Goal: Task Accomplishment & Management: Manage account settings

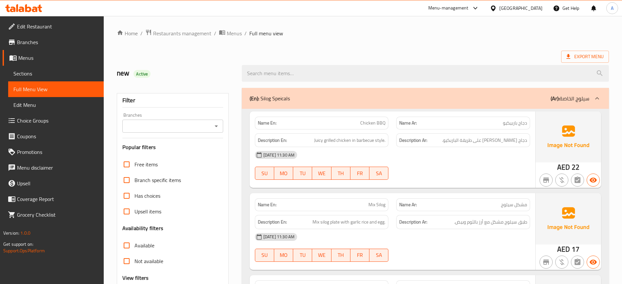
scroll to position [695, 0]
click at [572, 55] on span "Export Menu" at bounding box center [584, 57] width 37 height 8
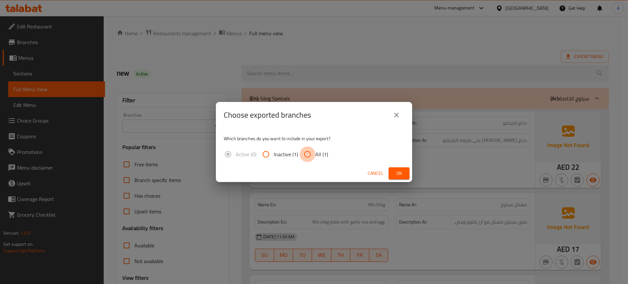
click at [303, 152] on input "All (1)" at bounding box center [308, 155] width 16 height 16
radio input "true"
click at [394, 180] on div "Cancel Ok" at bounding box center [314, 173] width 196 height 17
click at [396, 174] on span "Ok" at bounding box center [399, 173] width 10 height 8
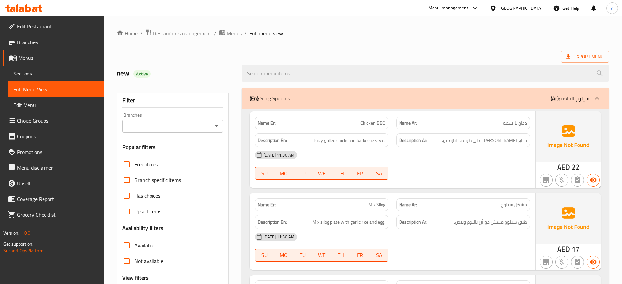
click at [441, 161] on div "[DATE] 11:30 AM" at bounding box center [392, 155] width 283 height 16
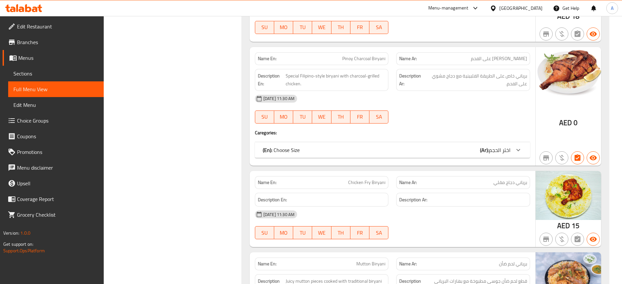
scroll to position [3042, 0]
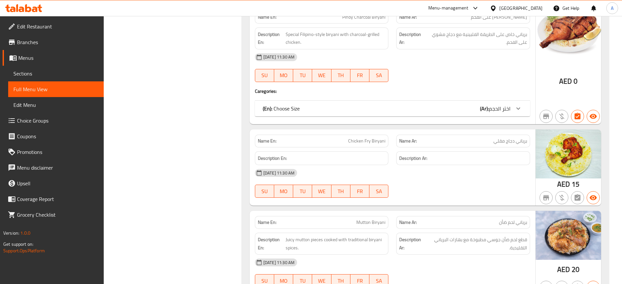
click at [379, 163] on div "Description En:" at bounding box center [322, 158] width 134 height 14
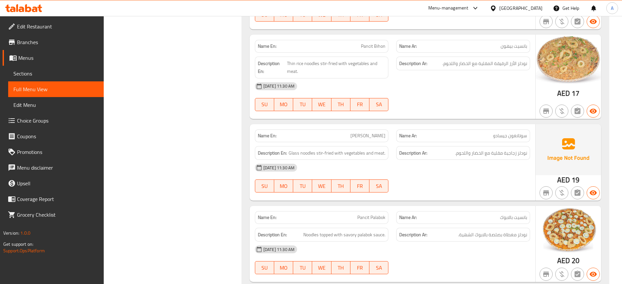
scroll to position [0, 0]
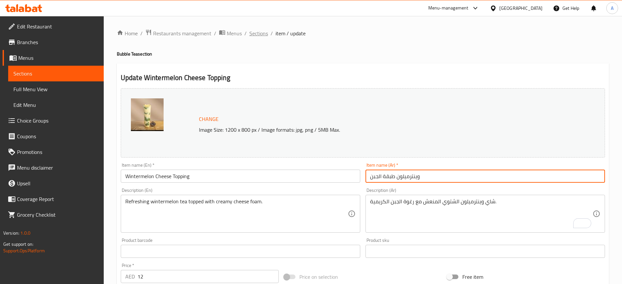
click at [260, 31] on span "Sections" at bounding box center [258, 33] width 19 height 8
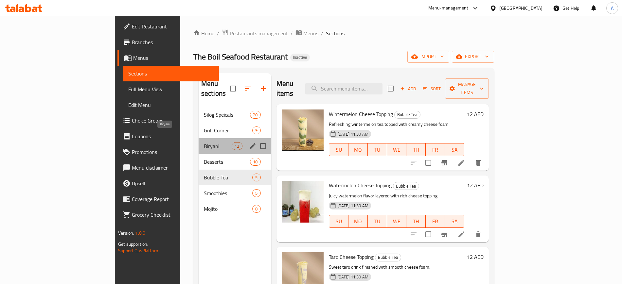
click at [204, 142] on span "Biryani" at bounding box center [218, 146] width 28 height 8
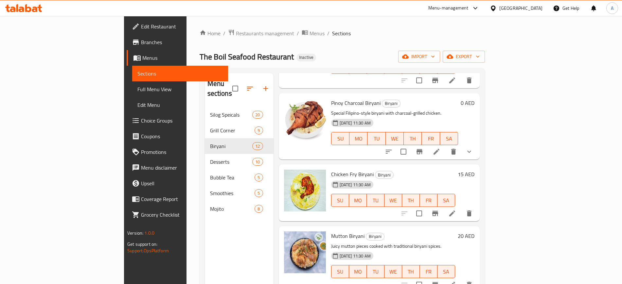
scroll to position [327, 0]
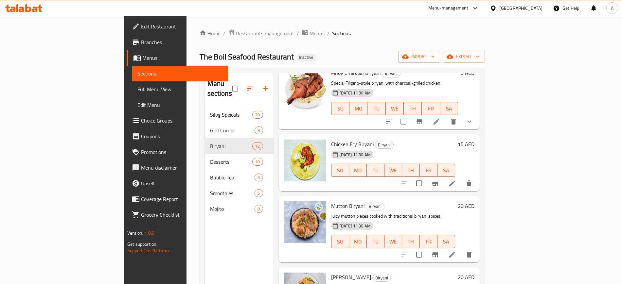
click at [461, 178] on li at bounding box center [452, 184] width 18 height 12
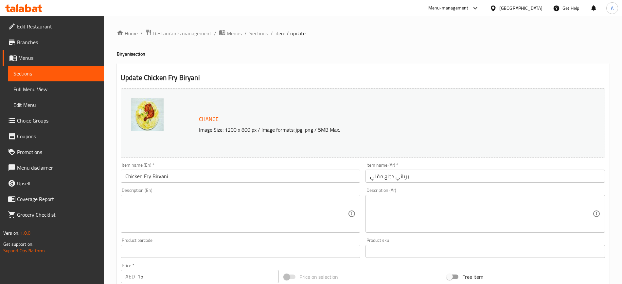
click at [324, 216] on textarea at bounding box center [236, 214] width 222 height 31
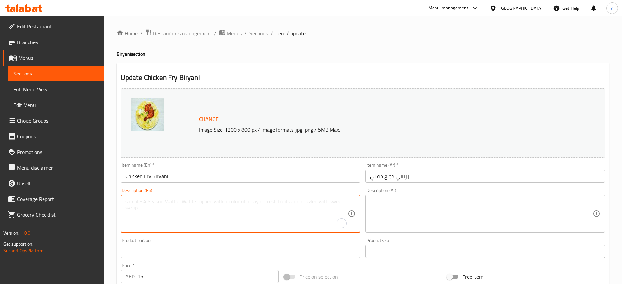
paste textarea "Chicken Fry Biryani – Crispy fried chicken served over biryani rice."
type textarea "Chicken Fry Biryani – Crispy fried chicken served over biryani rice."
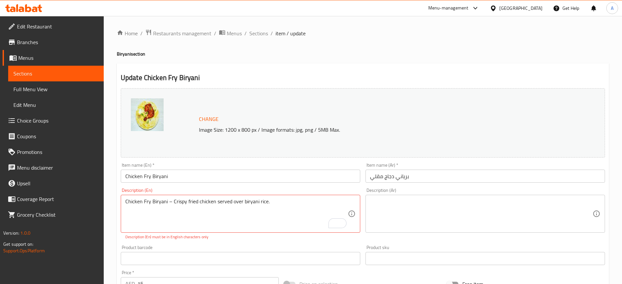
click at [409, 196] on div "Description (Ar)" at bounding box center [485, 214] width 240 height 38
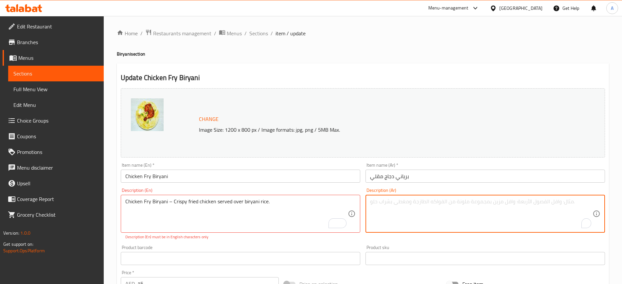
paste textarea "برياني دجاج مقلي – دجاج مقلي مقرمش يقدم فوق أرز البرياني."
type textarea "برياني دجاج مقلي – دجاج مقلي مقرمش يقدم فوق أرز البرياني."
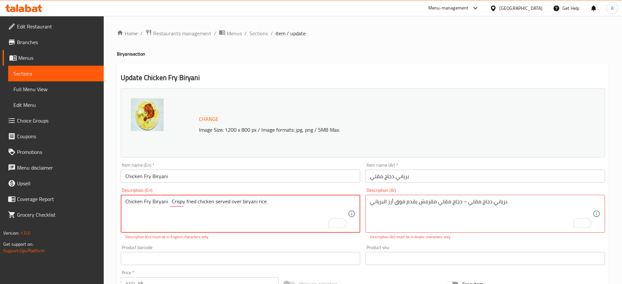
type textarea "Chicken Fry Biryani Crispy fried chicken served over biryani rice."
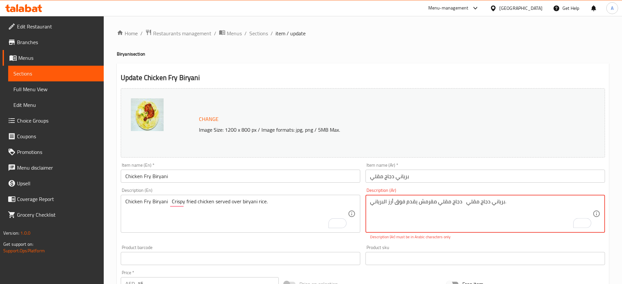
click at [452, 171] on input "برياني دجاج مقلي" at bounding box center [485, 176] width 240 height 13
drag, startPoint x: 462, startPoint y: 204, endPoint x: 502, endPoint y: 204, distance: 39.6
type textarea "دجاج مقلي مقرمش يقدم فوق أرز البرياني."
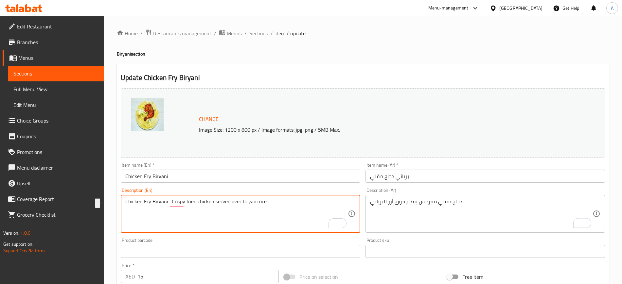
drag, startPoint x: 170, startPoint y: 201, endPoint x: 123, endPoint y: 197, distance: 47.3
type textarea "Crispy fried chicken served over biryani rice."
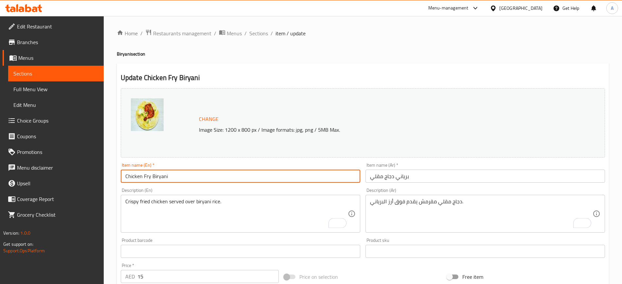
click at [209, 174] on input "Chicken Fry Biryani" at bounding box center [241, 176] width 240 height 13
click at [262, 32] on span "Sections" at bounding box center [258, 33] width 19 height 8
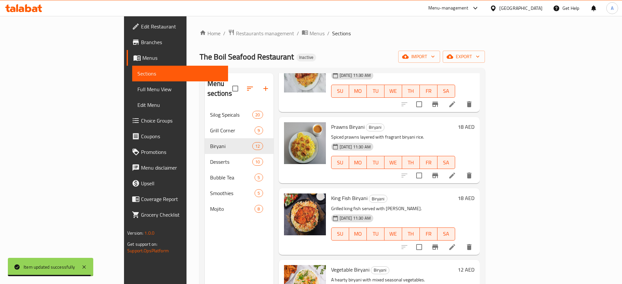
scroll to position [573, 0]
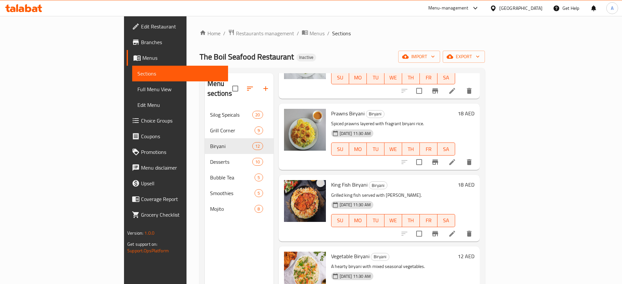
click at [141, 29] on span "Edit Restaurant" at bounding box center [181, 27] width 81 height 8
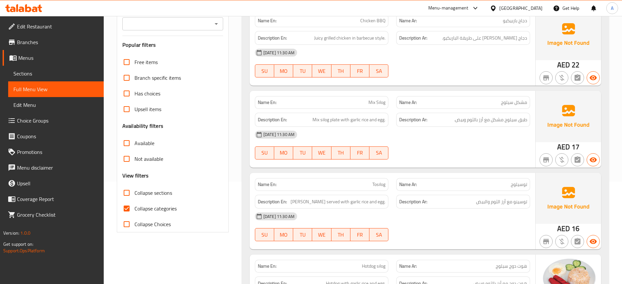
scroll to position [123, 0]
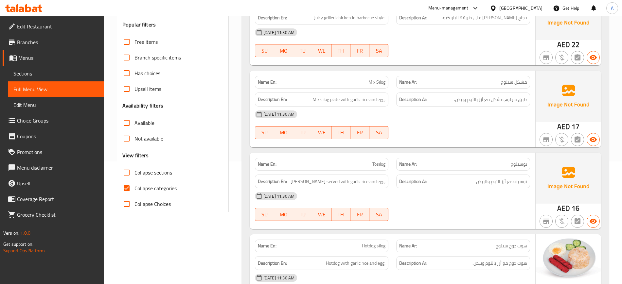
drag, startPoint x: 163, startPoint y: 190, endPoint x: 313, endPoint y: 155, distance: 154.8
click at [163, 190] on span "Collapse categories" at bounding box center [155, 189] width 42 height 8
click at [134, 190] on input "Collapse categories" at bounding box center [127, 189] width 16 height 16
checkbox input "false"
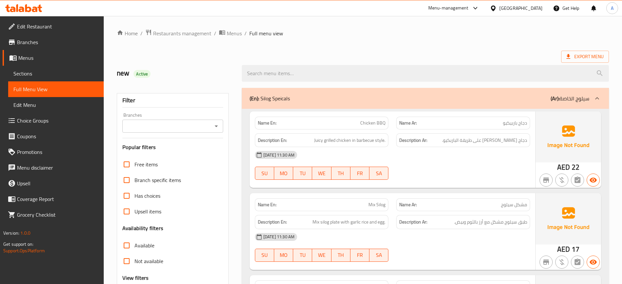
drag, startPoint x: 424, startPoint y: 54, endPoint x: 413, endPoint y: 49, distance: 12.6
click at [424, 54] on div "Export Menu" at bounding box center [363, 57] width 492 height 12
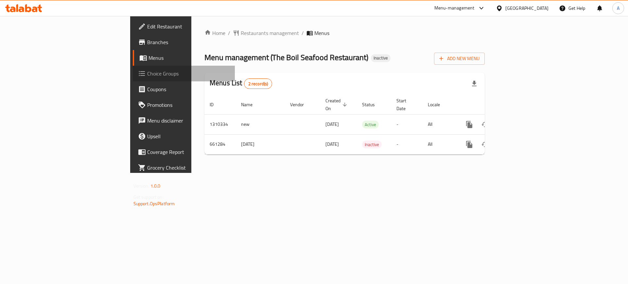
click at [147, 76] on span "Choice Groups" at bounding box center [188, 74] width 83 height 8
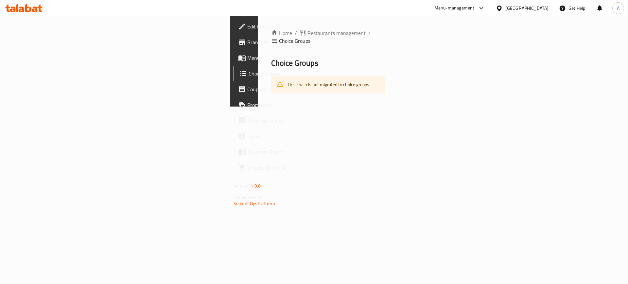
click at [233, 50] on link "Menus" at bounding box center [284, 58] width 102 height 16
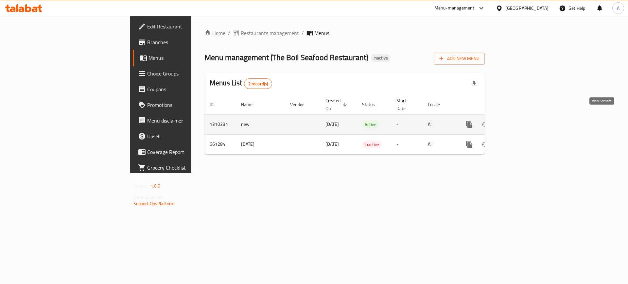
click at [524, 117] on link "enhanced table" at bounding box center [517, 125] width 16 height 16
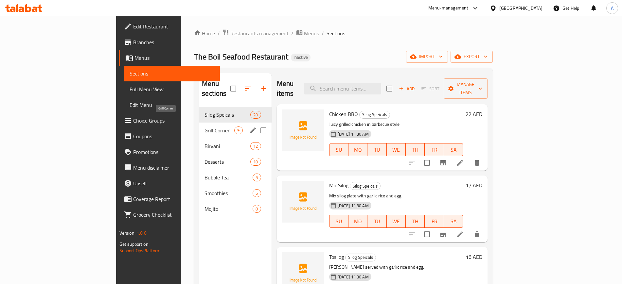
click at [204, 127] on span "Grill Corner" at bounding box center [219, 131] width 30 height 8
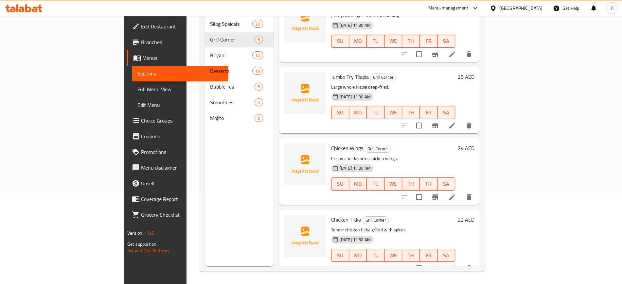
scroll to position [92, 0]
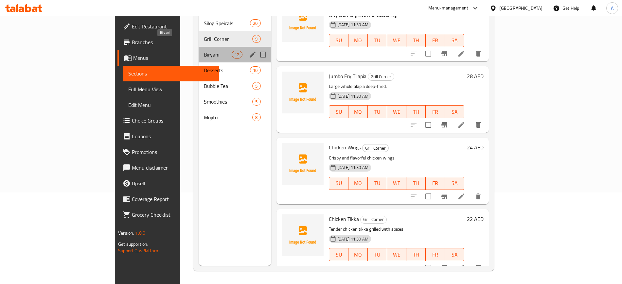
click at [204, 51] on span "Biryani" at bounding box center [218, 55] width 28 height 8
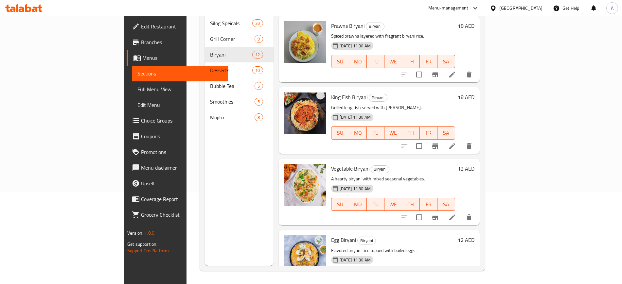
scroll to position [590, 0]
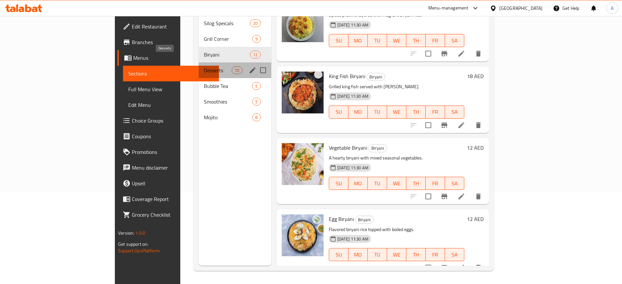
click at [204, 66] on span "Desserts" at bounding box center [218, 70] width 28 height 8
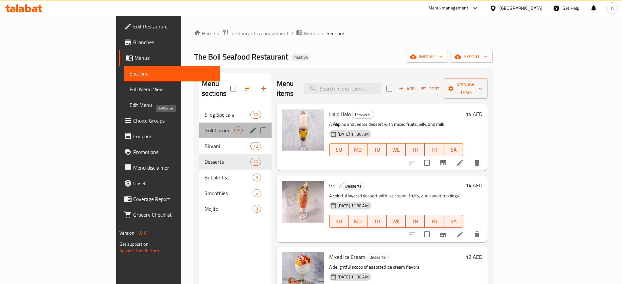
click at [204, 127] on span "Grill Corner" at bounding box center [219, 131] width 30 height 8
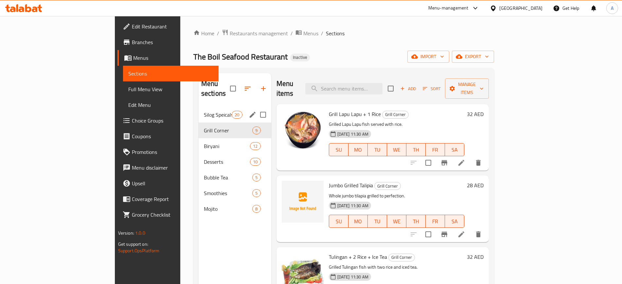
click at [199, 107] on div "Silog Speicals 20" at bounding box center [235, 115] width 73 height 16
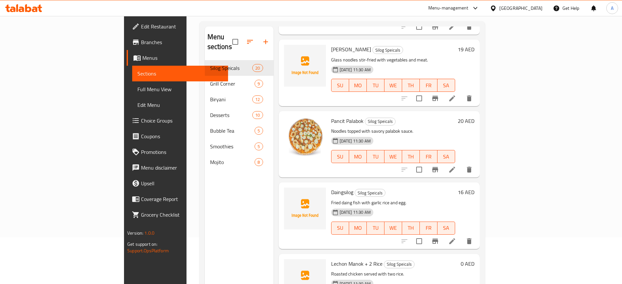
scroll to position [92, 0]
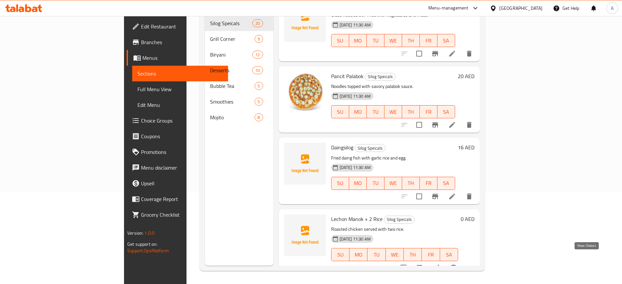
click at [473, 264] on icon "show more" at bounding box center [469, 268] width 8 height 8
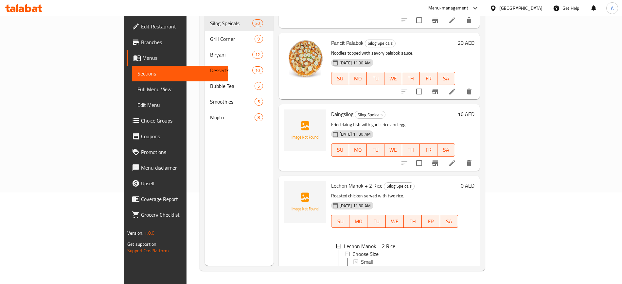
scroll to position [1217, 0]
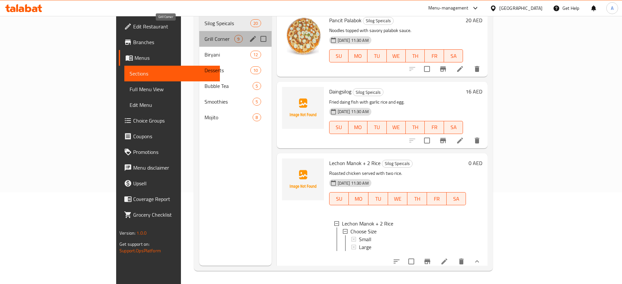
click at [204, 35] on span "Grill Corner" at bounding box center [219, 39] width 30 height 8
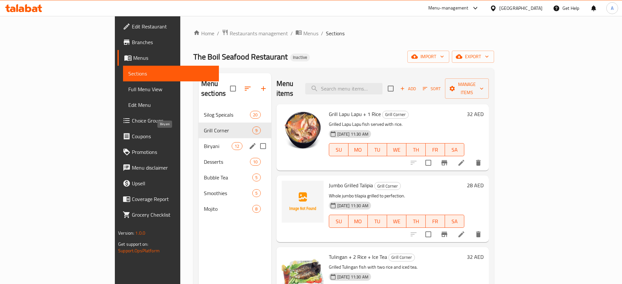
click at [204, 142] on span "Biryani" at bounding box center [218, 146] width 28 height 8
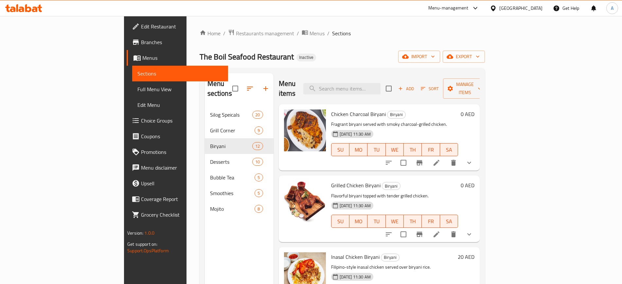
click at [473, 159] on icon "show more" at bounding box center [469, 163] width 8 height 8
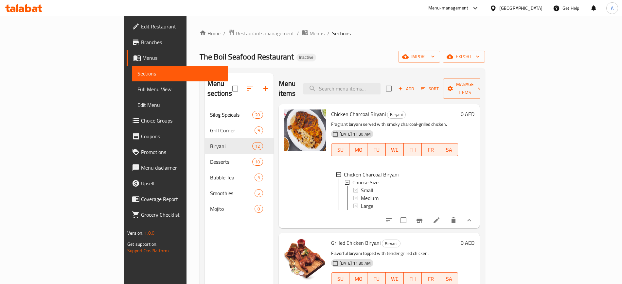
click at [477, 213] on div at bounding box center [429, 221] width 96 height 16
click at [440, 217] on icon at bounding box center [437, 221] width 8 height 8
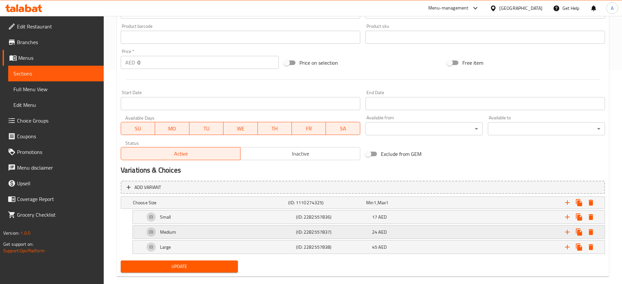
scroll to position [225, 0]
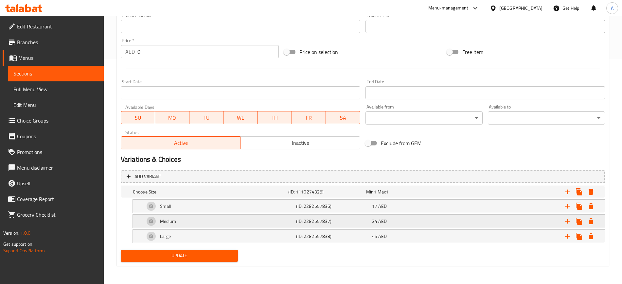
click at [259, 219] on div "Medium" at bounding box center [218, 222] width 151 height 16
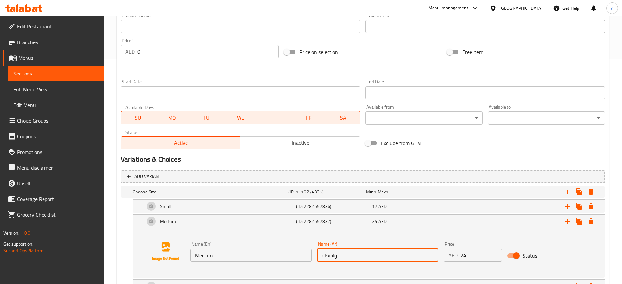
click at [349, 254] on input "واسطة" at bounding box center [377, 255] width 121 height 13
type input "وسط"
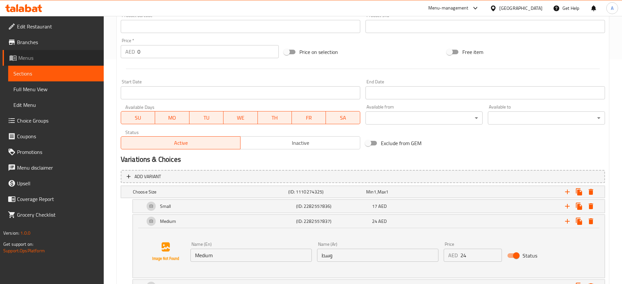
click at [43, 64] on link "Menus" at bounding box center [53, 58] width 101 height 16
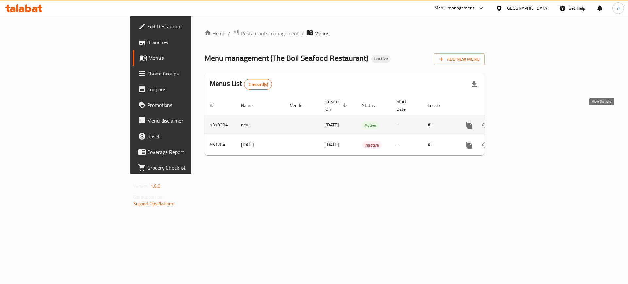
click at [521, 121] on icon "enhanced table" at bounding box center [517, 125] width 8 height 8
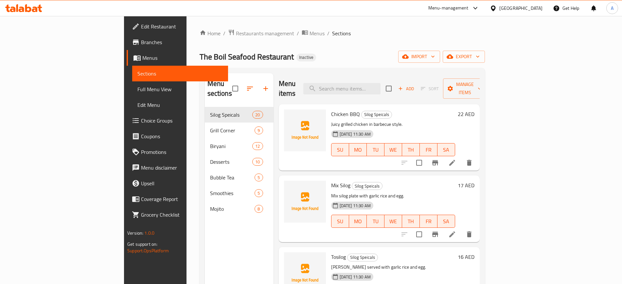
click at [622, 176] on html "​ Menu-management United Arab Emirates Get Help A Edit Restaurant Branches Menu…" at bounding box center [311, 142] width 622 height 284
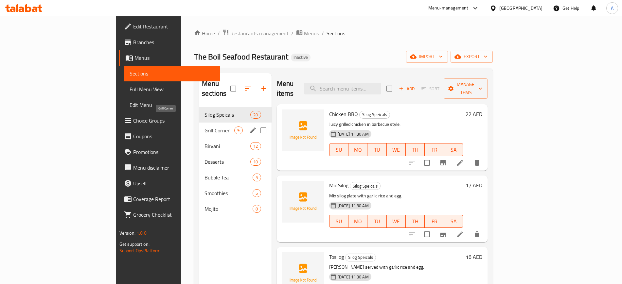
drag, startPoint x: 141, startPoint y: 118, endPoint x: 203, endPoint y: 130, distance: 62.6
click at [204, 127] on span "Grill Corner" at bounding box center [219, 131] width 30 height 8
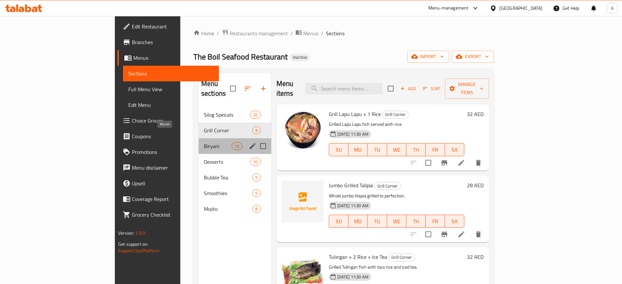
click at [204, 142] on span "Biryani" at bounding box center [218, 146] width 28 height 8
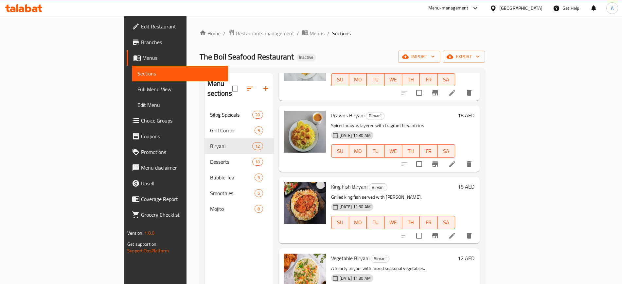
scroll to position [590, 0]
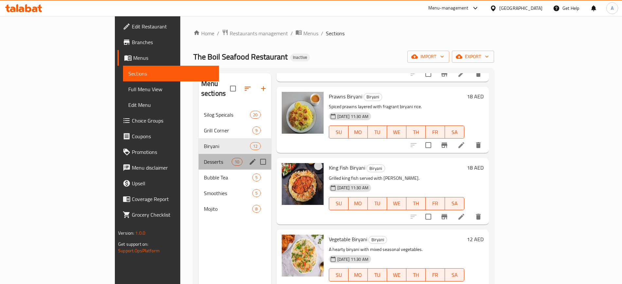
click at [199, 154] on div "Desserts 10" at bounding box center [235, 162] width 73 height 16
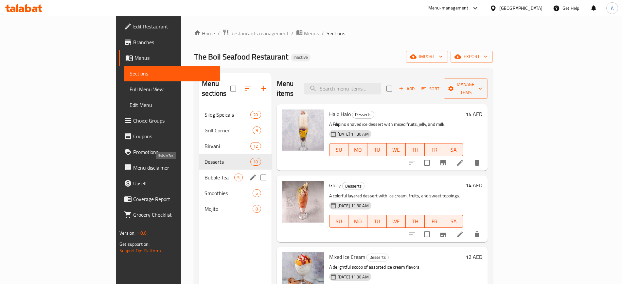
click at [204, 174] on span "Bubble Tea" at bounding box center [219, 178] width 30 height 8
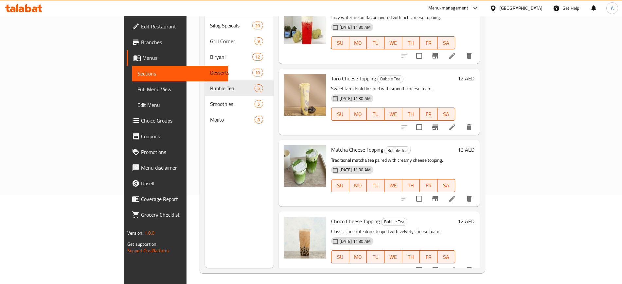
scroll to position [92, 0]
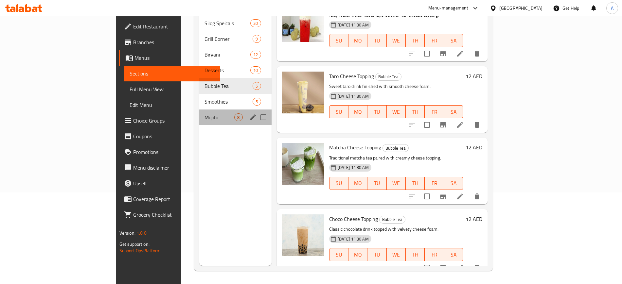
click at [199, 110] on div "Mojito 8" at bounding box center [235, 118] width 72 height 16
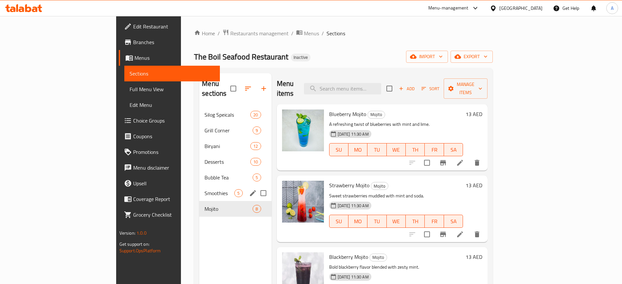
click at [204, 189] on span "Smoothies" at bounding box center [219, 193] width 30 height 8
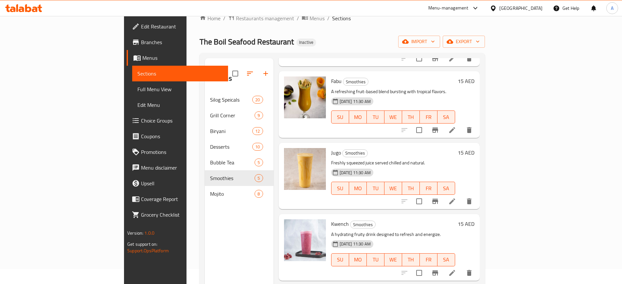
scroll to position [10, 0]
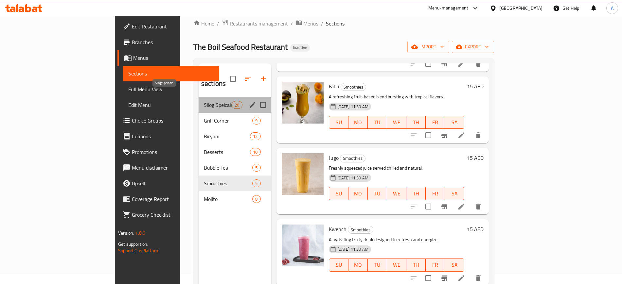
click at [204, 101] on span "Silog Speicals" at bounding box center [218, 105] width 28 height 8
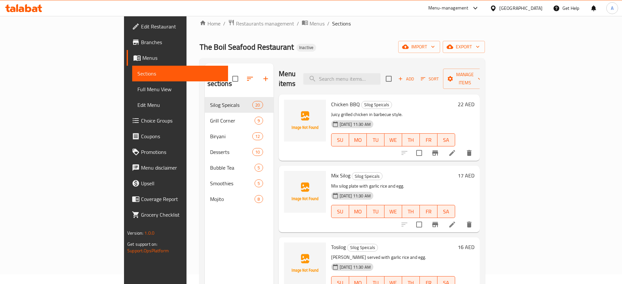
click at [331, 171] on span "Mix Silog" at bounding box center [340, 176] width 19 height 10
copy h6 "Mix Silog"
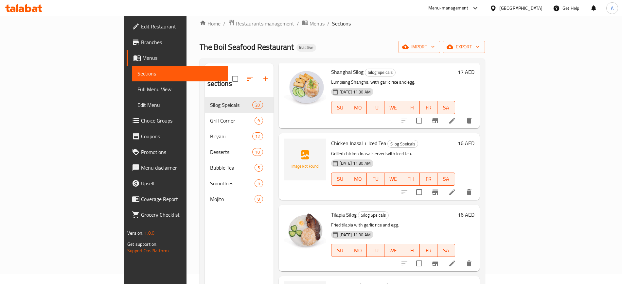
scroll to position [491, 0]
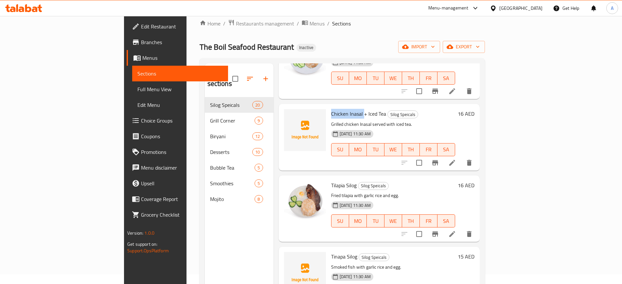
drag, startPoint x: 331, startPoint y: 105, endPoint x: 300, endPoint y: 101, distance: 31.3
click at [331, 109] on span "Chicken Inasal + Iced Tea" at bounding box center [358, 114] width 55 height 10
copy span "Chicken Inasal"
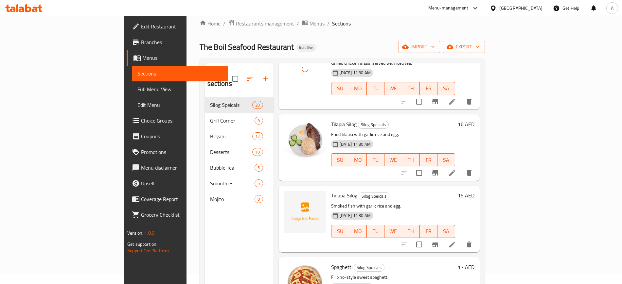
scroll to position [573, 0]
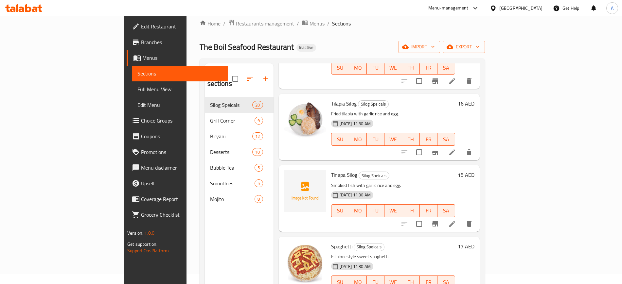
click at [331, 170] on span "Tinapa Silog" at bounding box center [344, 175] width 26 height 10
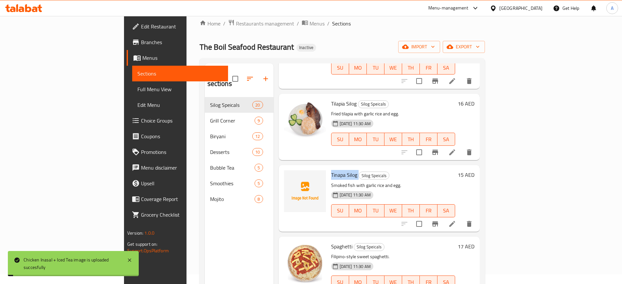
copy h6 "Tinapa Silog"
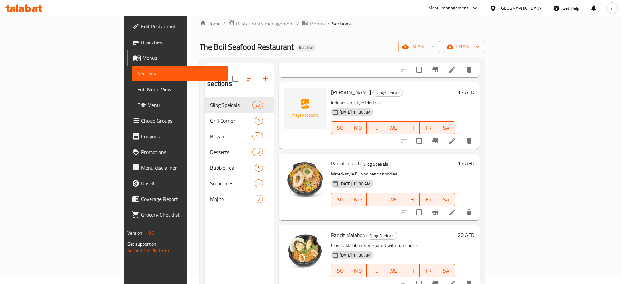
scroll to position [818, 0]
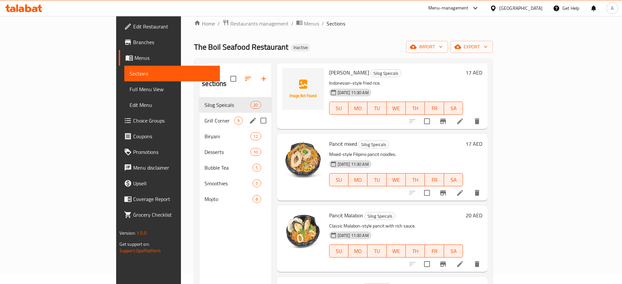
click at [204, 117] on span "Grill Corner" at bounding box center [219, 121] width 30 height 8
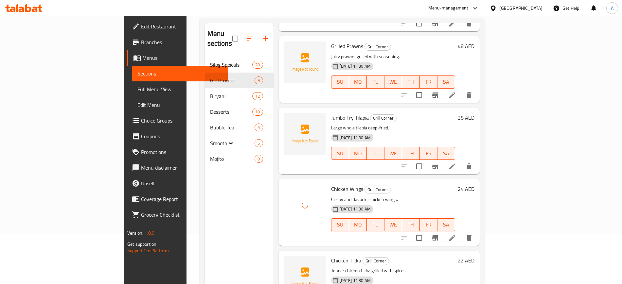
scroll to position [92, 0]
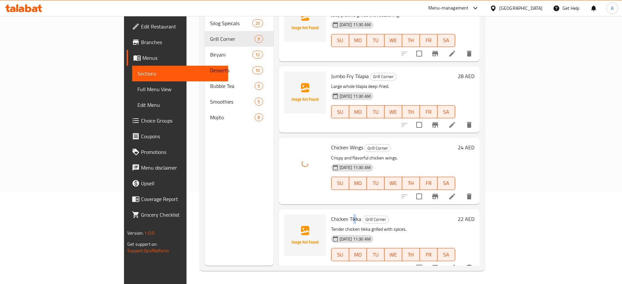
click at [331, 214] on span "Chicken Tikka" at bounding box center [346, 219] width 30 height 10
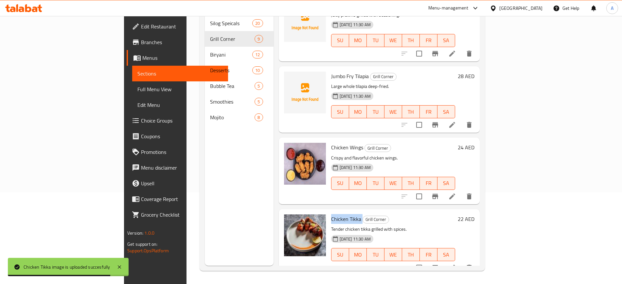
click at [141, 27] on span "Edit Restaurant" at bounding box center [181, 27] width 81 height 8
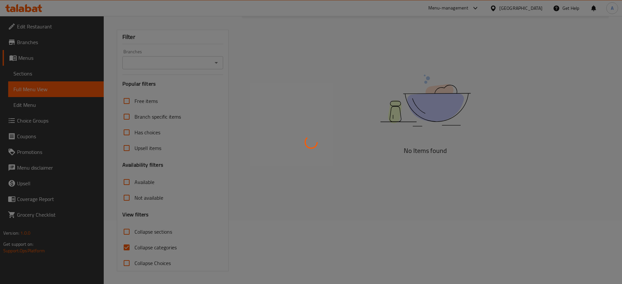
scroll to position [64, 0]
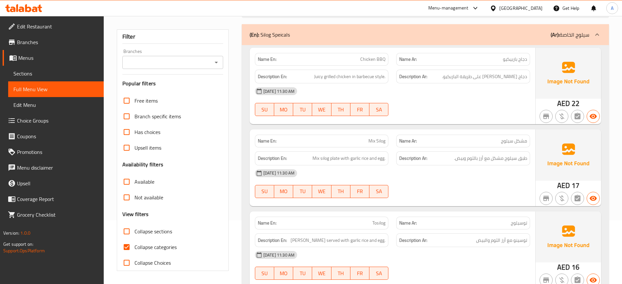
click at [148, 245] on span "Collapse categories" at bounding box center [155, 247] width 42 height 8
click at [134, 245] on input "Collapse categories" at bounding box center [127, 248] width 16 height 16
checkbox input "false"
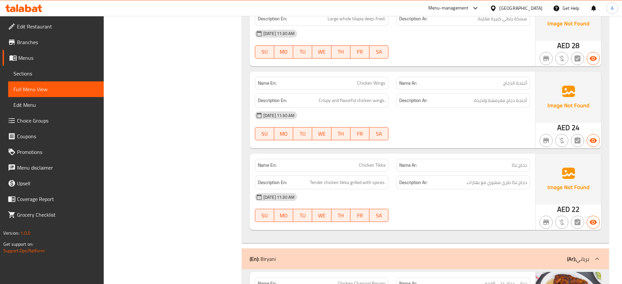
scroll to position [2358, 0]
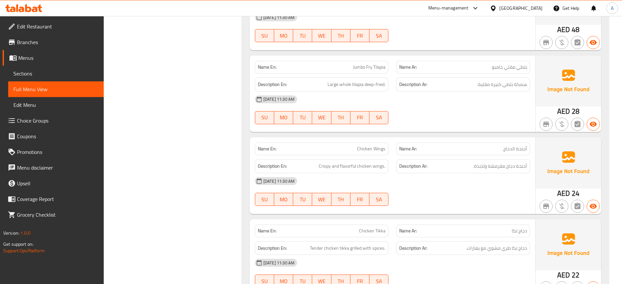
click at [379, 149] on span "Chicken Wings" at bounding box center [371, 149] width 28 height 7
copy span "Chicken Wings"
click at [55, 91] on span "Full Menu View" at bounding box center [55, 89] width 85 height 8
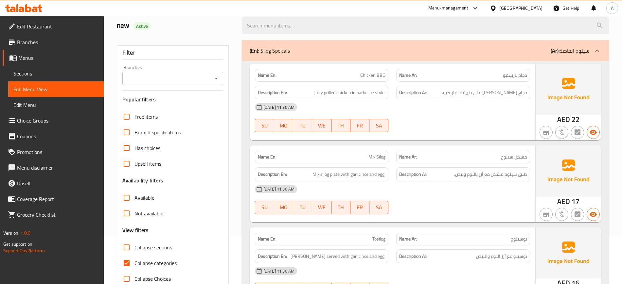
scroll to position [82, 0]
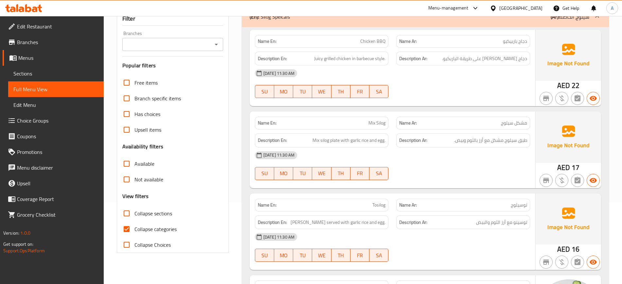
click at [146, 227] on span "Collapse categories" at bounding box center [155, 229] width 42 height 8
click at [134, 227] on input "Collapse categories" at bounding box center [127, 230] width 16 height 16
checkbox input "false"
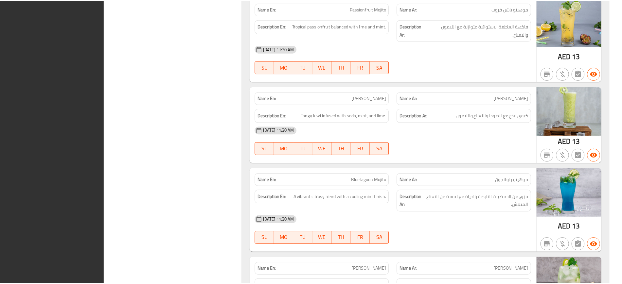
scroll to position [6407, 0]
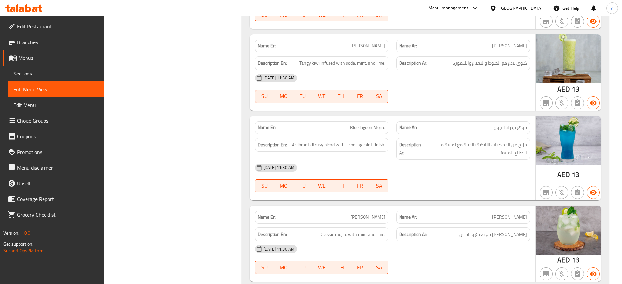
click at [530, 6] on div "United Arab Emirates" at bounding box center [520, 8] width 43 height 7
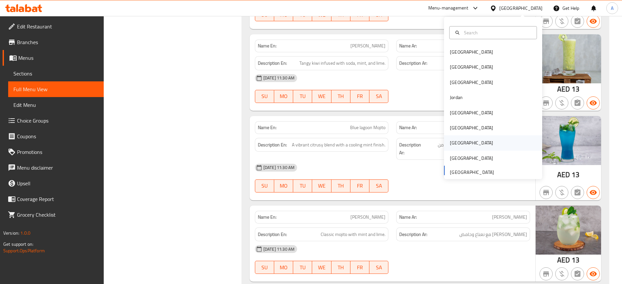
click at [454, 139] on div "[GEOGRAPHIC_DATA]" at bounding box center [471, 142] width 43 height 7
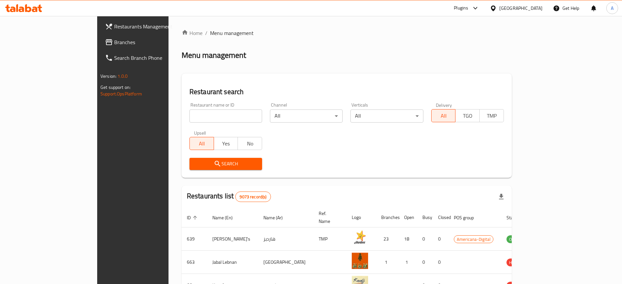
click at [100, 36] on link "Branches" at bounding box center [150, 42] width 101 height 16
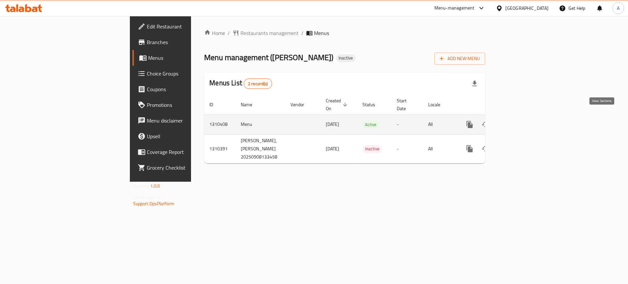
click at [521, 121] on icon "enhanced table" at bounding box center [517, 125] width 8 height 8
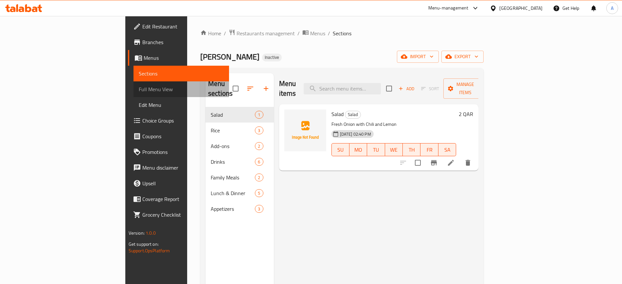
click at [139, 89] on span "Full Menu View" at bounding box center [181, 89] width 85 height 8
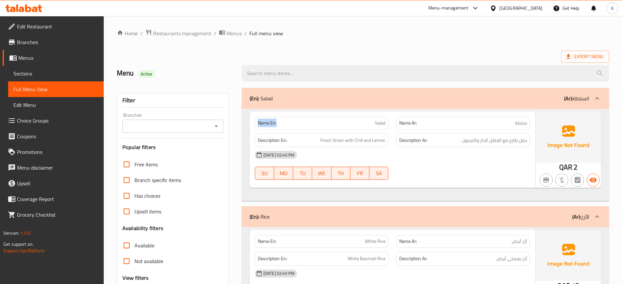
drag, startPoint x: 287, startPoint y: 115, endPoint x: 258, endPoint y: 117, distance: 28.9
click at [258, 117] on div "Name En: Salad" at bounding box center [322, 123] width 134 height 13
copy strong "Name En:"
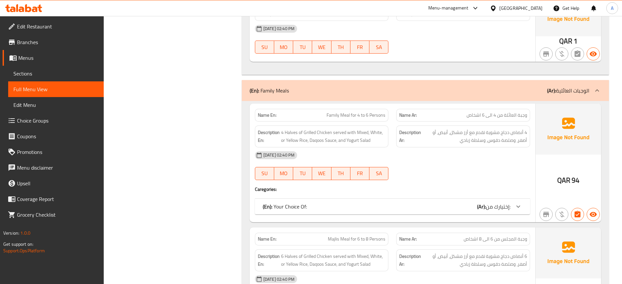
scroll to position [1268, 0]
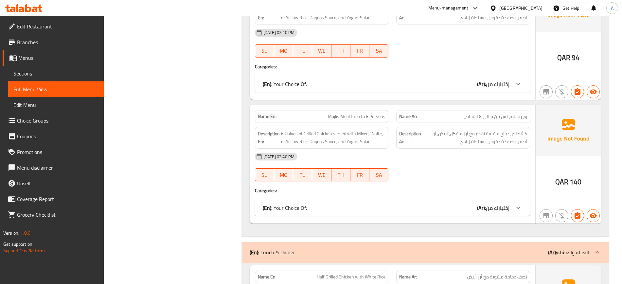
click at [356, 89] on div "(En): Your Choice Of: (Ar): إختيارك من:" at bounding box center [392, 84] width 275 height 16
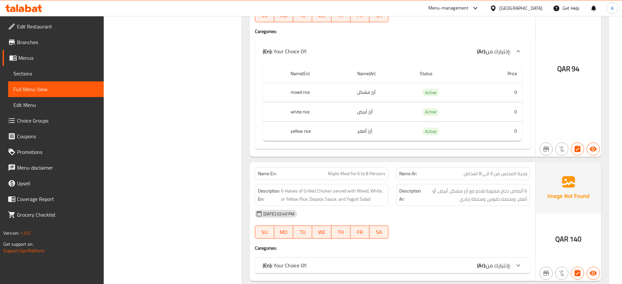
scroll to position [1391, 0]
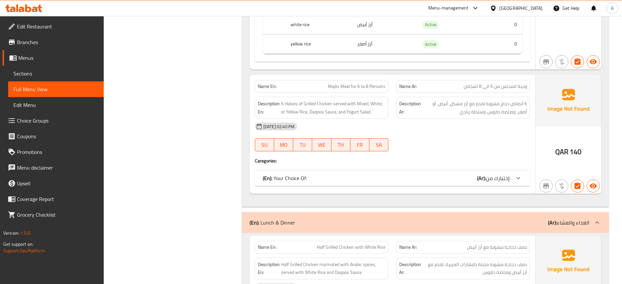
click at [386, 176] on div "(En): Your Choice Of: (Ar): إختيارك من:" at bounding box center [387, 178] width 248 height 8
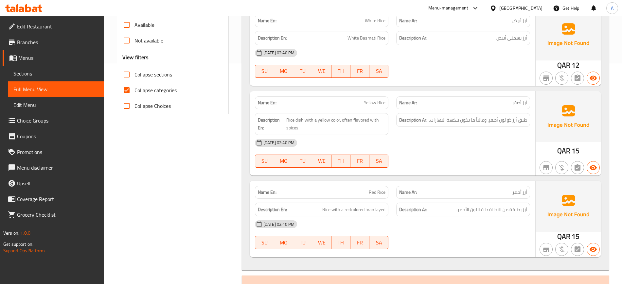
scroll to position [0, 0]
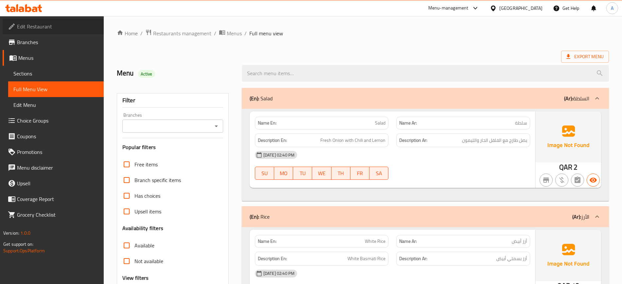
click at [42, 27] on span "Edit Restaurant" at bounding box center [57, 27] width 81 height 8
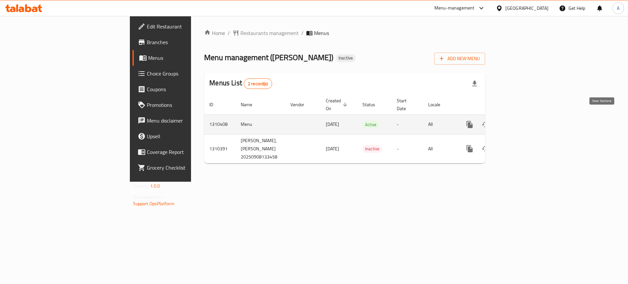
click at [525, 117] on link "enhanced table" at bounding box center [517, 125] width 16 height 16
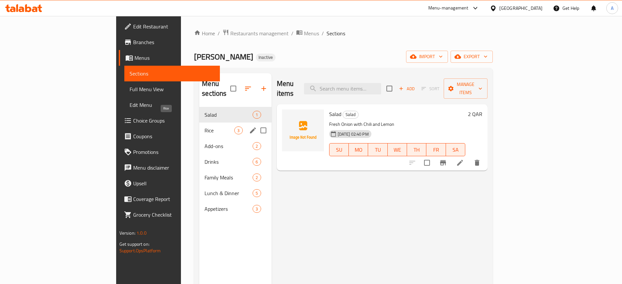
click at [204, 127] on span "Rice" at bounding box center [219, 131] width 30 height 8
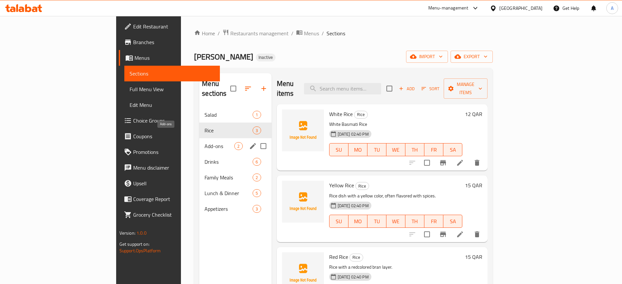
click at [204, 142] on span "Add-ons" at bounding box center [219, 146] width 30 height 8
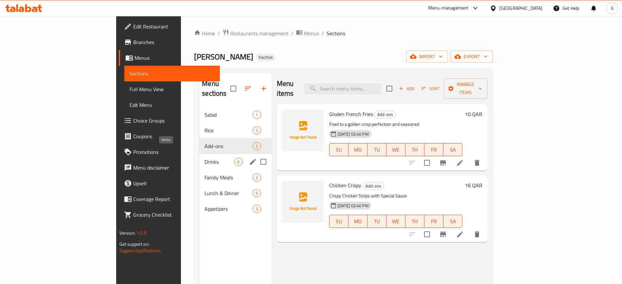
click at [204, 158] on span "Drinks" at bounding box center [219, 162] width 30 height 8
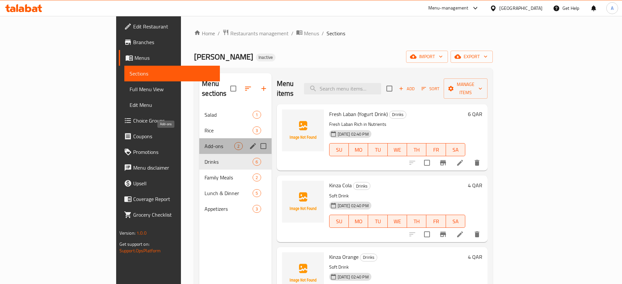
click at [204, 142] on span "Add-ons" at bounding box center [219, 146] width 30 height 8
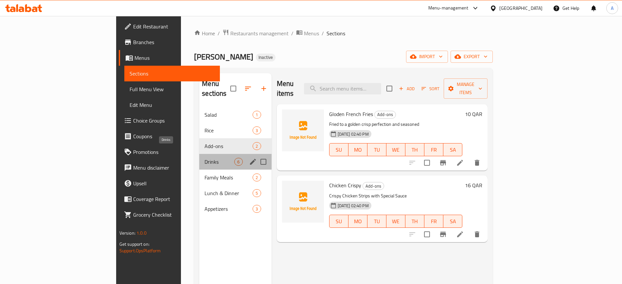
click at [204, 158] on span "Drinks" at bounding box center [219, 162] width 30 height 8
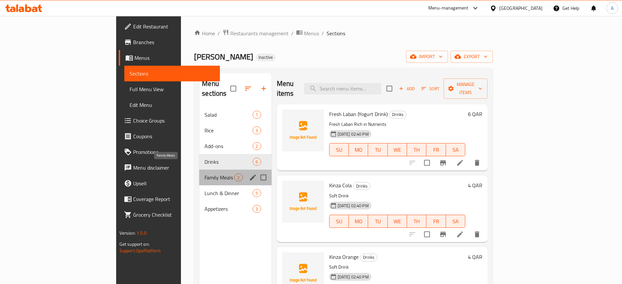
click at [204, 174] on span "Family Meals" at bounding box center [219, 178] width 30 height 8
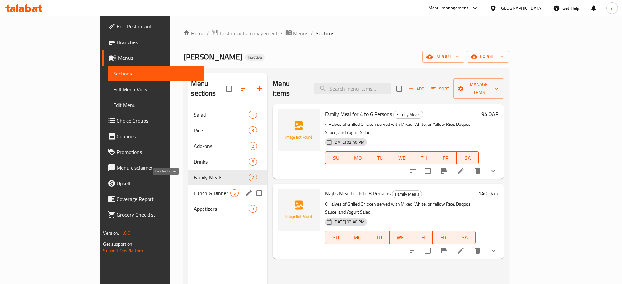
click at [194, 189] on span "Lunch & Dinner" at bounding box center [212, 193] width 37 height 8
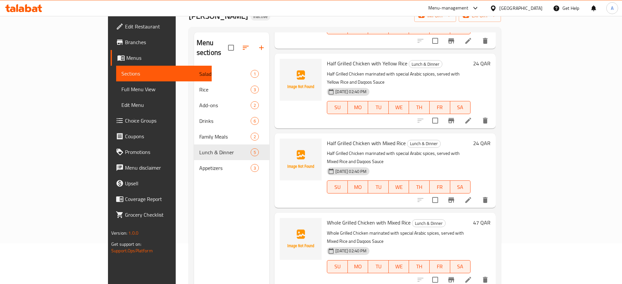
scroll to position [82, 0]
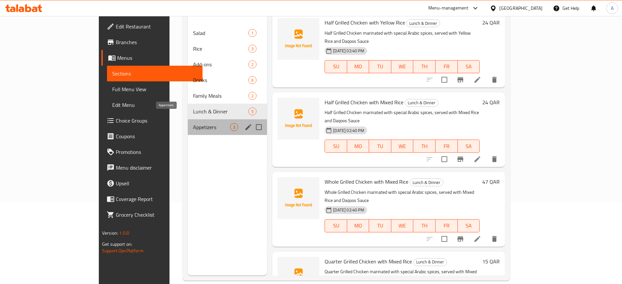
click at [193, 123] on span "Appetizers" at bounding box center [211, 127] width 37 height 8
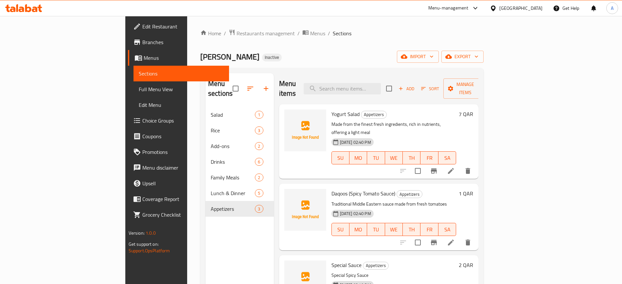
drag, startPoint x: 81, startPoint y: 14, endPoint x: 78, endPoint y: 17, distance: 4.3
click at [81, 14] on div "Menu-management Qatar Get Help A" at bounding box center [311, 8] width 622 height 16
click at [142, 24] on span "Edit Restaurant" at bounding box center [182, 27] width 81 height 8
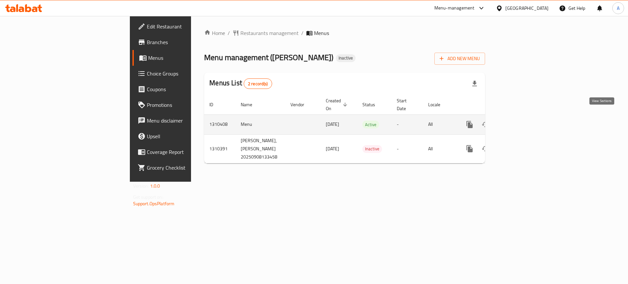
click at [521, 121] on icon "enhanced table" at bounding box center [517, 125] width 8 height 8
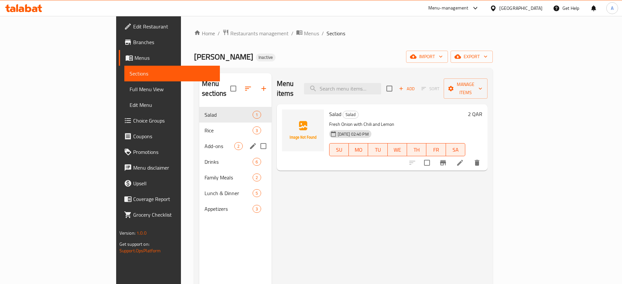
click at [199, 138] on div "Add-ons 2" at bounding box center [235, 146] width 72 height 16
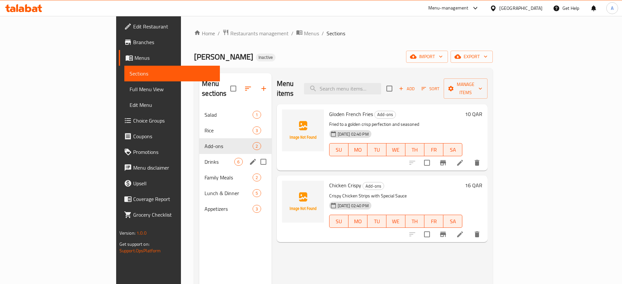
click at [199, 154] on div "Drinks 6" at bounding box center [235, 162] width 72 height 16
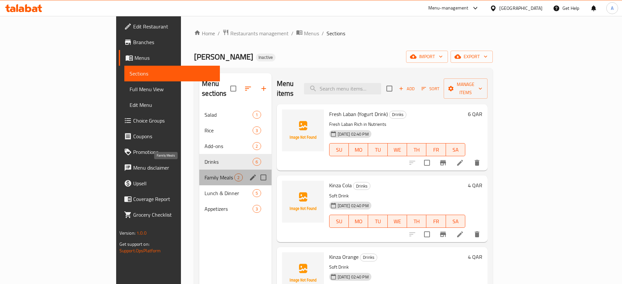
click at [204, 174] on span "Family Meals" at bounding box center [219, 178] width 30 height 8
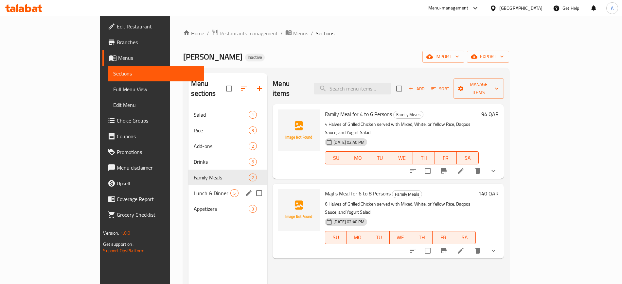
click at [188, 186] on div "Lunch & Dinner 5" at bounding box center [227, 194] width 79 height 16
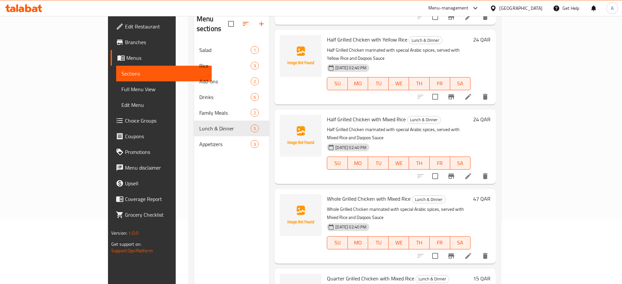
scroll to position [51, 0]
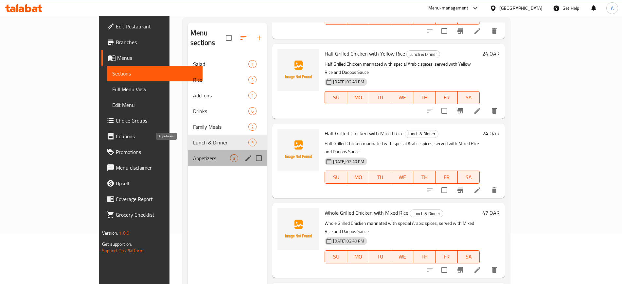
click at [200, 154] on span "Appetizers" at bounding box center [211, 158] width 37 height 8
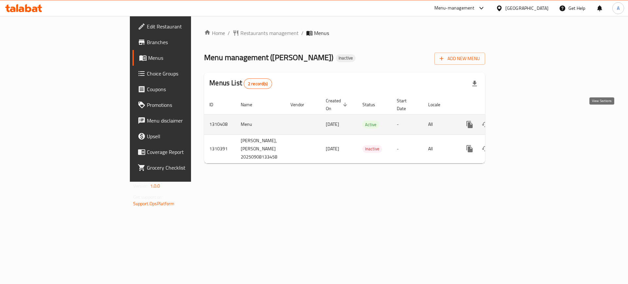
click at [521, 121] on icon "enhanced table" at bounding box center [517, 125] width 8 height 8
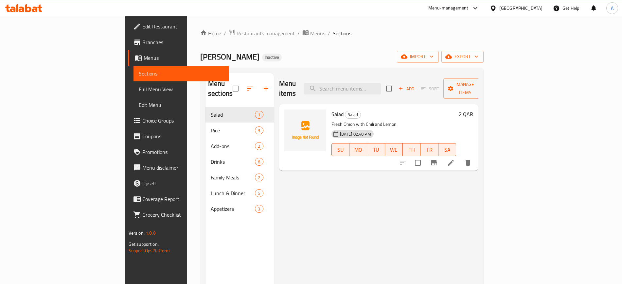
click at [139, 89] on span "Full Menu View" at bounding box center [181, 89] width 85 height 8
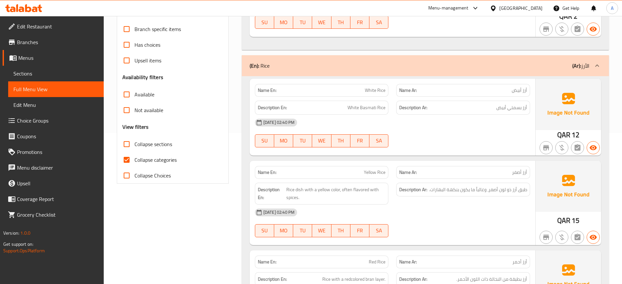
scroll to position [164, 0]
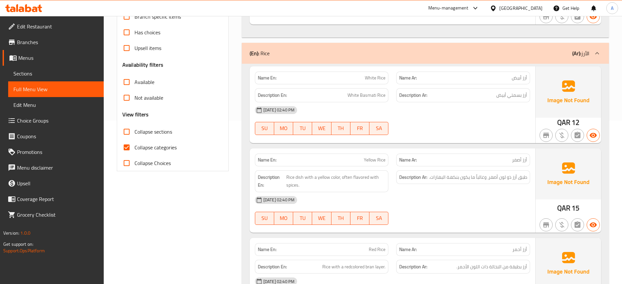
click at [377, 160] on span "Yellow Rice" at bounding box center [375, 160] width 22 height 7
copy span "Yellow Rice"
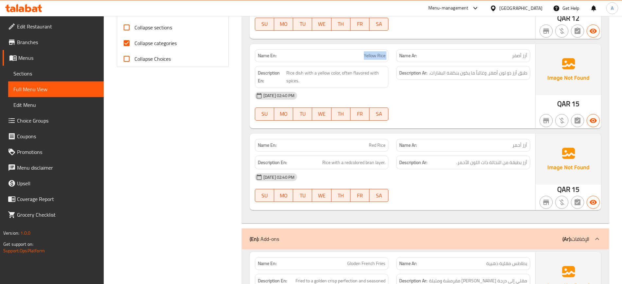
scroll to position [286, 0]
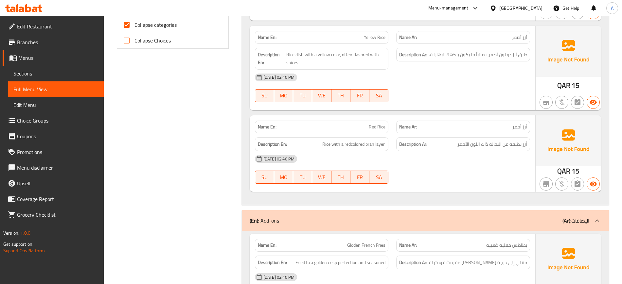
click at [379, 124] on span "Red Rice" at bounding box center [377, 127] width 17 height 7
copy span "Red Rice"
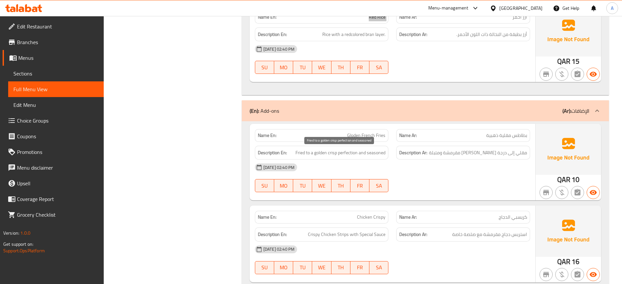
scroll to position [409, 0]
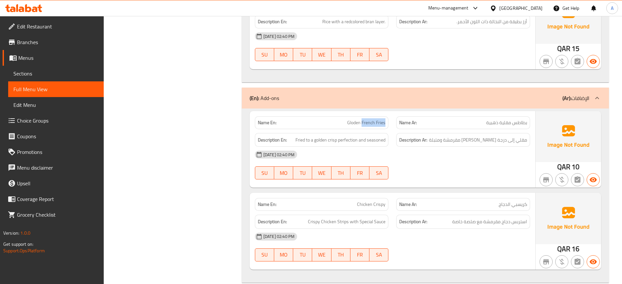
drag, startPoint x: 386, startPoint y: 123, endPoint x: 363, endPoint y: 123, distance: 23.2
click at [363, 123] on div "Name En: Gloden French Fries" at bounding box center [322, 122] width 134 height 13
copy span "French Fries"
drag, startPoint x: 403, startPoint y: 162, endPoint x: 288, endPoint y: 161, distance: 115.5
click at [285, 161] on div "[DATE] 02:40 PM" at bounding box center [392, 155] width 283 height 16
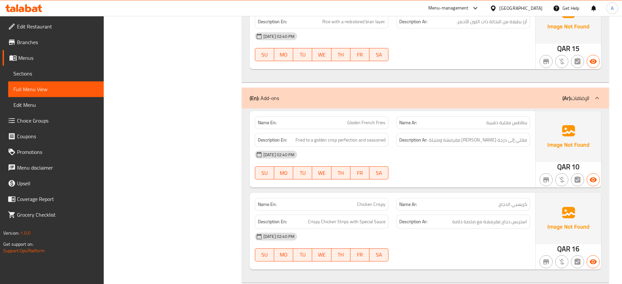
click at [352, 123] on span "Gloden French Fries" at bounding box center [366, 122] width 38 height 7
copy span "Gloden"
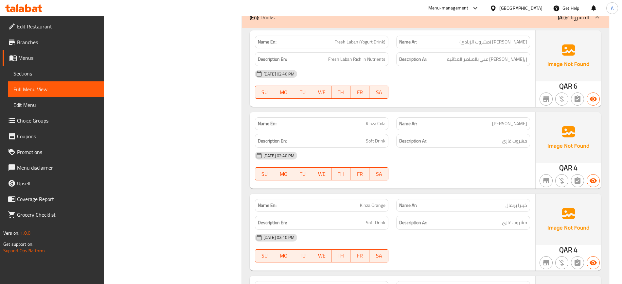
scroll to position [695, 0]
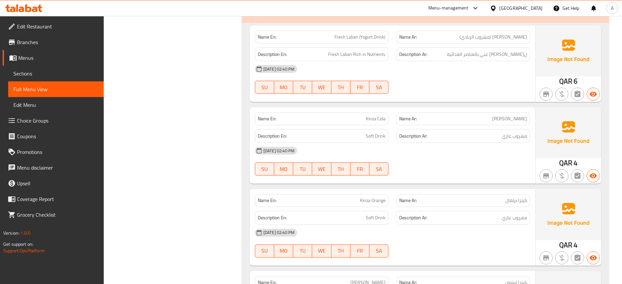
click at [372, 117] on span "Kinza Cola" at bounding box center [376, 118] width 20 height 7
copy span "Kinza"
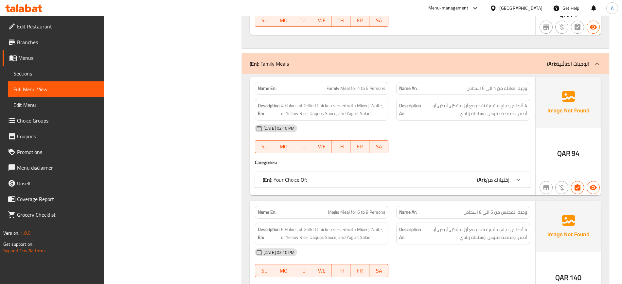
scroll to position [1186, 0]
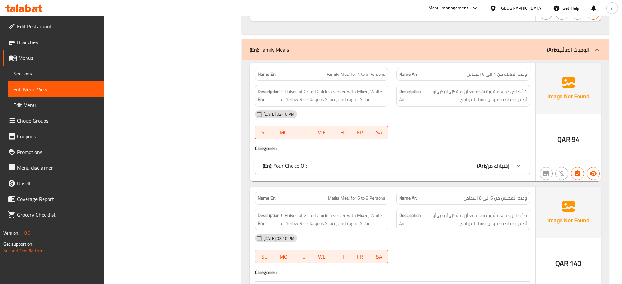
drag, startPoint x: 442, startPoint y: 120, endPoint x: 515, endPoint y: 126, distance: 73.2
click at [442, 120] on div "[DATE] 02:40 PM" at bounding box center [392, 115] width 283 height 16
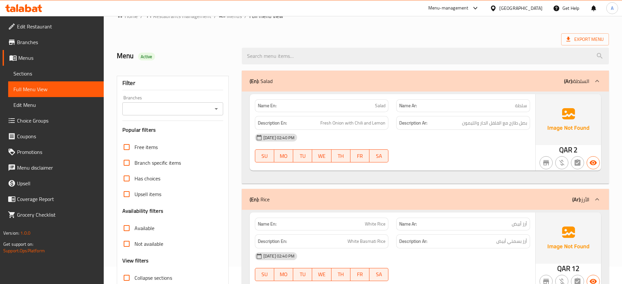
scroll to position [82, 0]
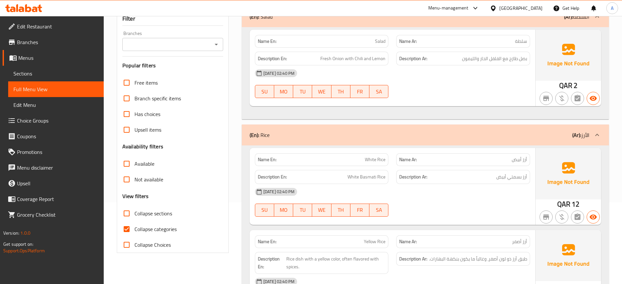
click at [155, 226] on span "Collapse categories" at bounding box center [155, 229] width 42 height 8
click at [134, 226] on input "Collapse categories" at bounding box center [127, 230] width 16 height 16
checkbox input "false"
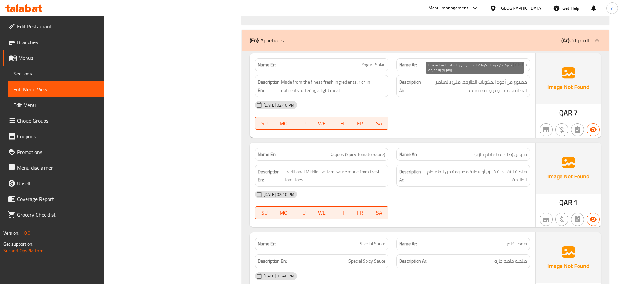
scroll to position [2168, 0]
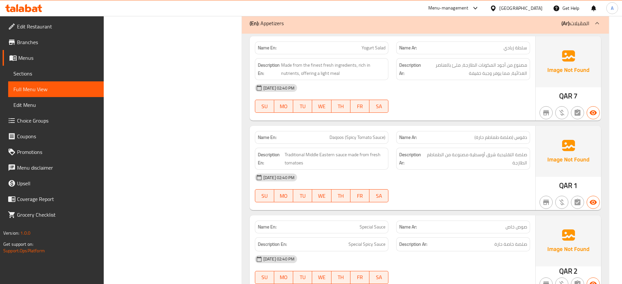
click at [494, 97] on div "08-09-2025 02:40 PM SU MO TU WE TH FR SA" at bounding box center [392, 98] width 283 height 37
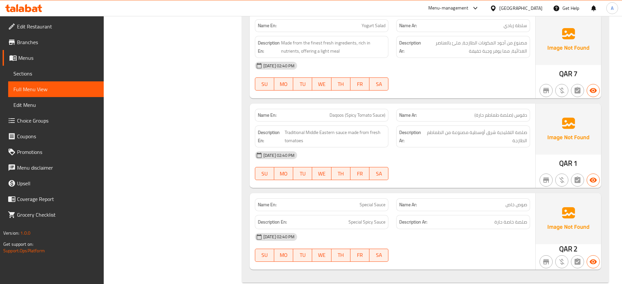
scroll to position [2202, 0]
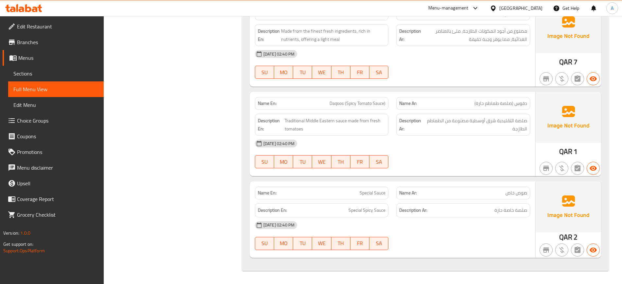
click at [418, 185] on div "Name Ar: صوص خاص" at bounding box center [463, 193] width 142 height 21
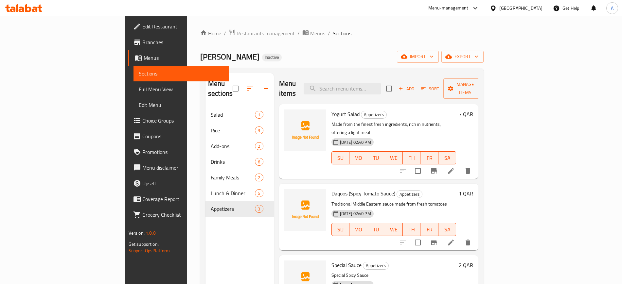
scroll to position [51, 0]
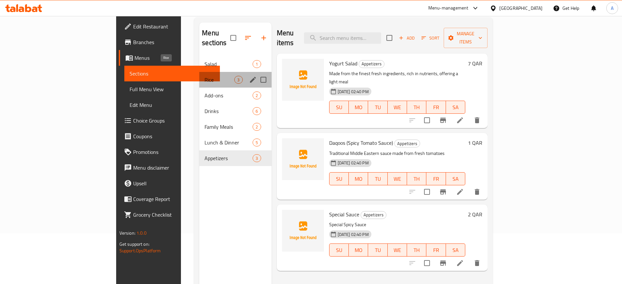
click at [204, 76] on span "Rice" at bounding box center [219, 80] width 30 height 8
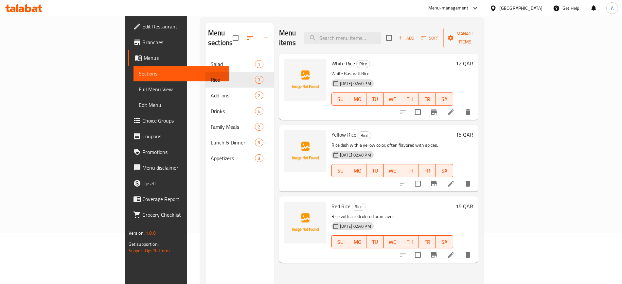
click at [460, 179] on li at bounding box center [451, 184] width 18 height 12
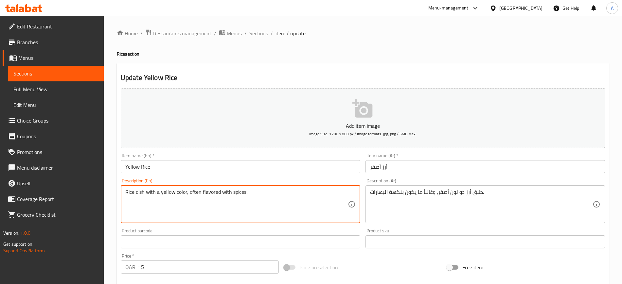
click at [194, 193] on textarea "Rice dish with a yellow color, often flavored with spices." at bounding box center [236, 204] width 222 height 31
type textarea "Rice dish with a yellow color, flavored with spices."
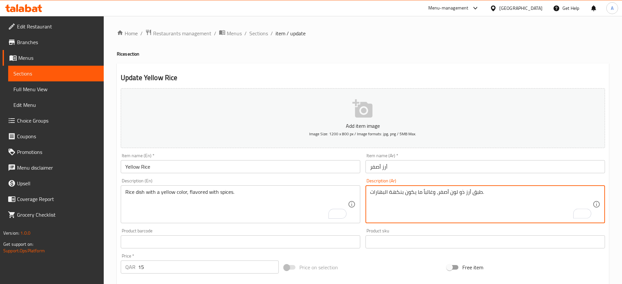
drag, startPoint x: 435, startPoint y: 192, endPoint x: 405, endPoint y: 195, distance: 30.3
type textarea "طبق أرز ذو لون أصفر، بنكهة البهارات."
click at [415, 168] on input "أرز أصفر" at bounding box center [485, 166] width 240 height 13
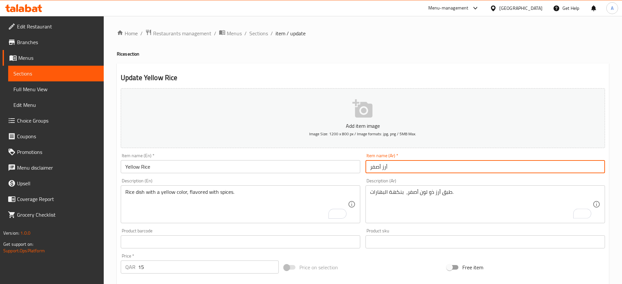
click at [257, 32] on span "Sections" at bounding box center [258, 33] width 19 height 8
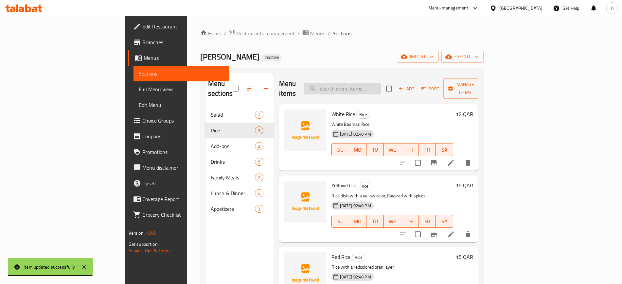
click at [381, 83] on input "search" at bounding box center [342, 88] width 77 height 11
paste input "French Fries"
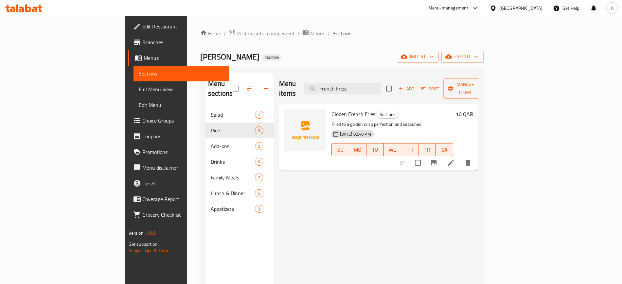
type input "French Fries"
click at [455, 159] on icon at bounding box center [451, 163] width 8 height 8
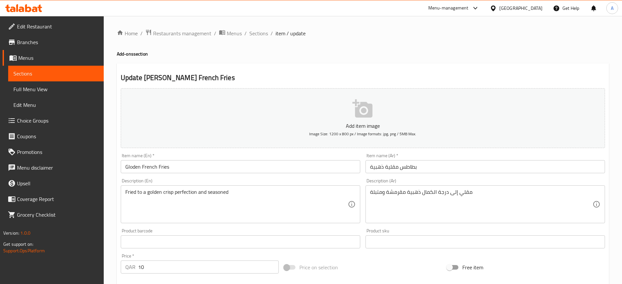
click at [137, 167] on input "Gloden French Fries" at bounding box center [241, 166] width 240 height 13
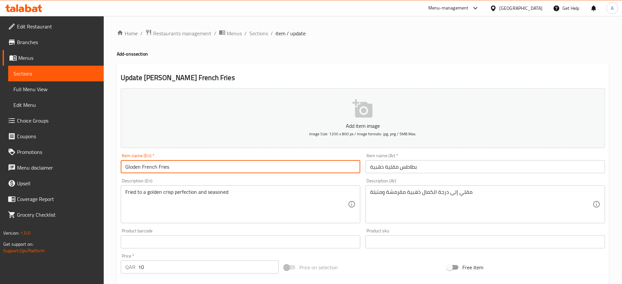
click at [137, 167] on input "Gloden French Fries" at bounding box center [241, 166] width 240 height 13
type input "French Fries"
click at [376, 171] on input "بطاطس مقلية ذهبية" at bounding box center [485, 166] width 240 height 13
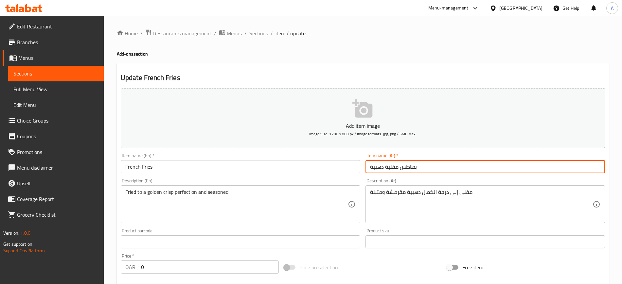
click at [376, 171] on input "بطاطس مقلية ذهبية" at bounding box center [485, 166] width 240 height 13
type input "بطاطس مقلية"
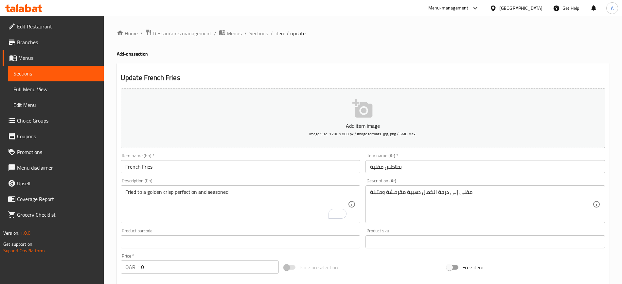
click at [535, 9] on div "Qatar" at bounding box center [520, 8] width 43 height 7
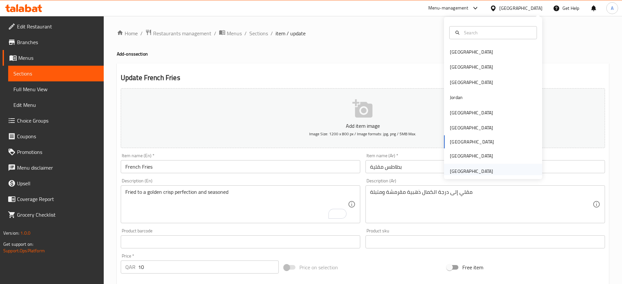
click at [480, 168] on div "[GEOGRAPHIC_DATA]" at bounding box center [471, 171] width 43 height 7
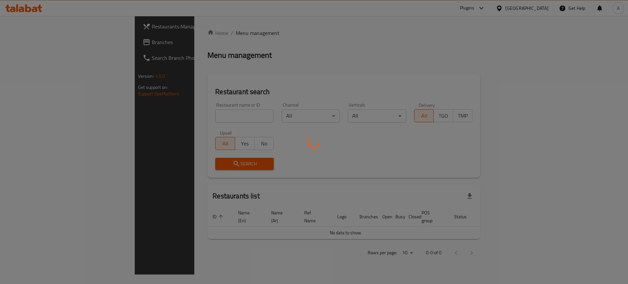
click at [37, 42] on div at bounding box center [314, 142] width 628 height 284
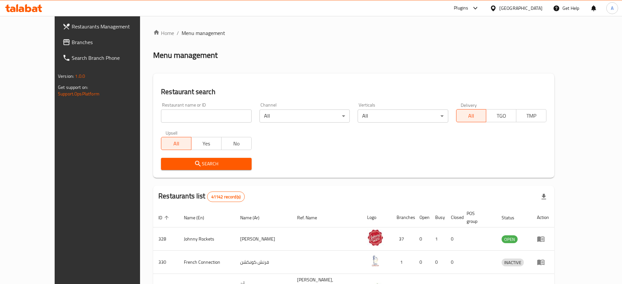
click at [72, 42] on span "Branches" at bounding box center [112, 42] width 81 height 8
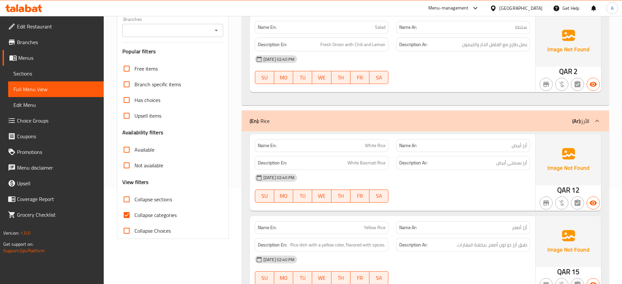
scroll to position [164, 0]
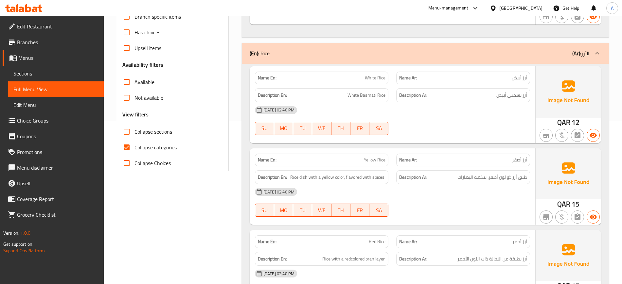
click at [150, 145] on span "Collapse categories" at bounding box center [155, 148] width 42 height 8
click at [134, 145] on input "Collapse categories" at bounding box center [127, 148] width 16 height 16
checkbox input "false"
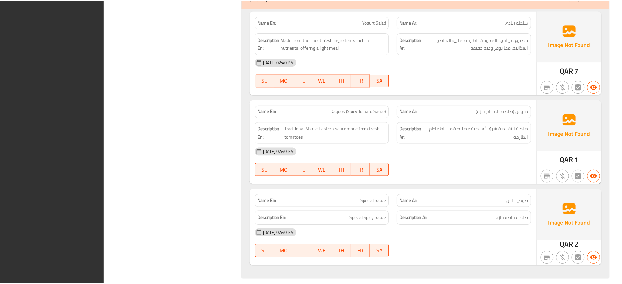
scroll to position [2194, 0]
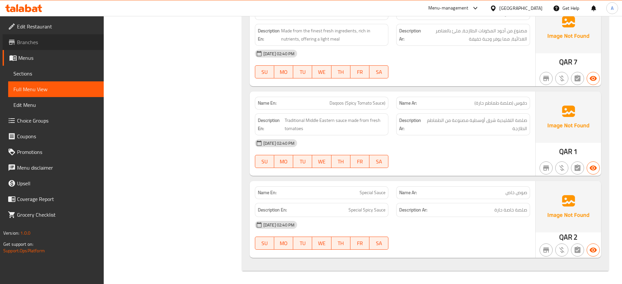
click at [53, 46] on span "Branches" at bounding box center [57, 42] width 81 height 8
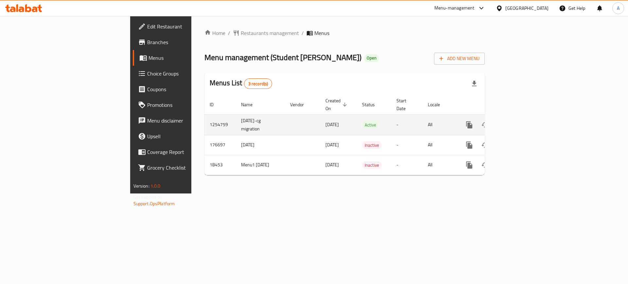
click at [521, 121] on icon "enhanced table" at bounding box center [517, 125] width 8 height 8
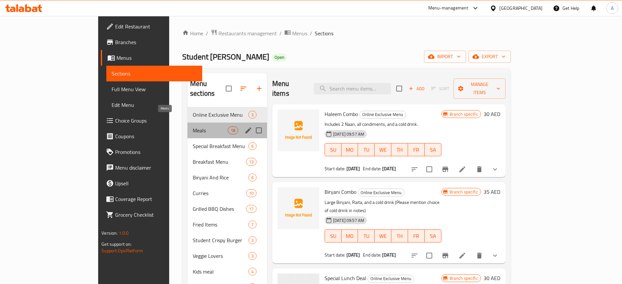
click at [193, 127] on span "Meals" at bounding box center [210, 131] width 35 height 8
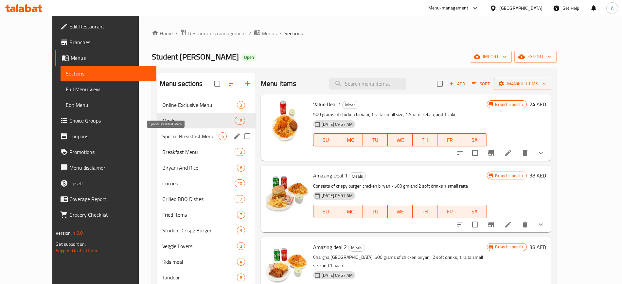
click at [175, 139] on span "Special Breakfast Menu" at bounding box center [190, 137] width 56 height 8
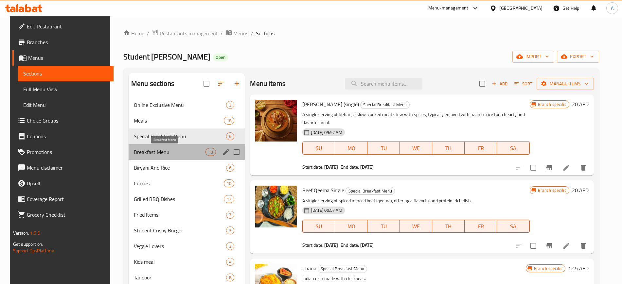
click at [177, 154] on span "Breakfast Menu" at bounding box center [170, 152] width 72 height 8
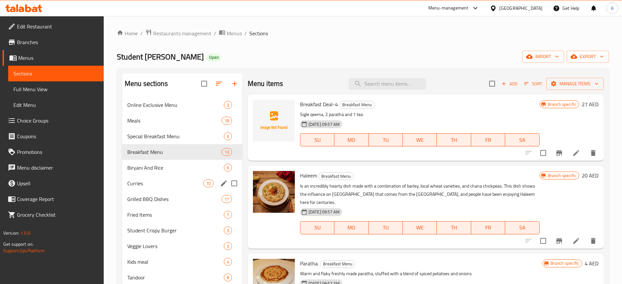
click at [172, 176] on div "Curries 10" at bounding box center [182, 184] width 120 height 16
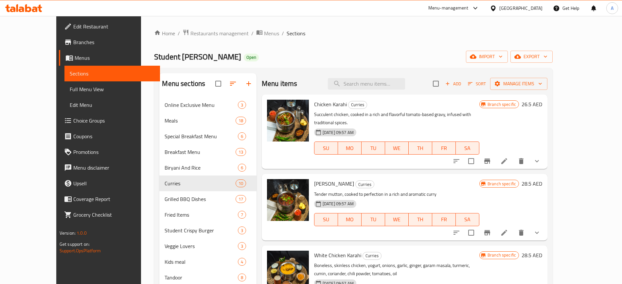
scroll to position [132, 0]
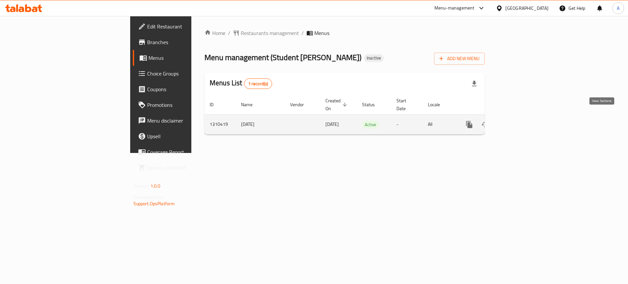
click at [521, 121] on icon "enhanced table" at bounding box center [517, 125] width 8 height 8
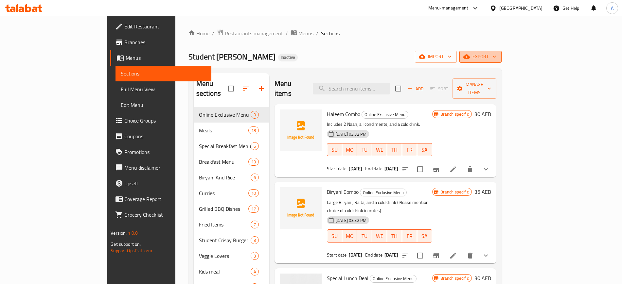
click at [496, 53] on span "export" at bounding box center [481, 57] width 32 height 8
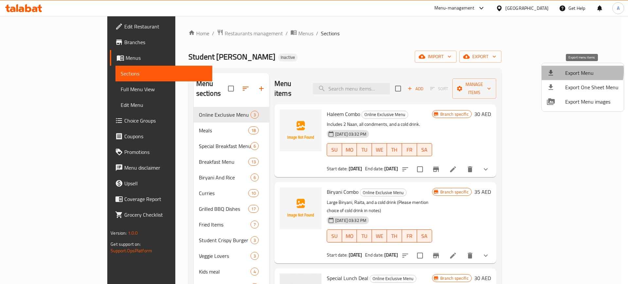
click at [570, 71] on span "Export Menu" at bounding box center [591, 73] width 53 height 8
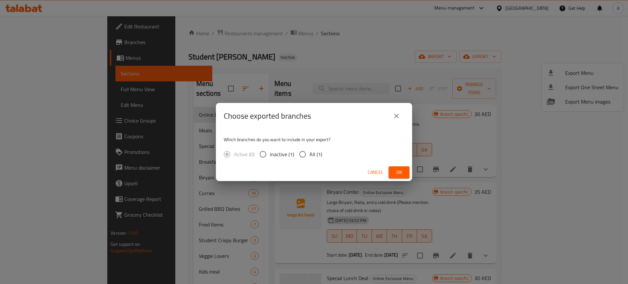
click at [314, 152] on span "All (1)" at bounding box center [316, 155] width 13 height 8
click at [310, 152] on input "All (1)" at bounding box center [303, 155] width 14 height 14
radio input "true"
click at [399, 171] on span "Ok" at bounding box center [399, 173] width 10 height 8
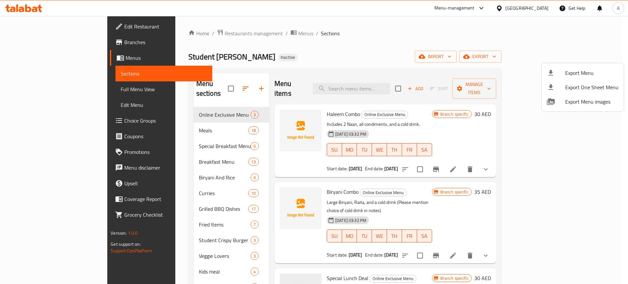
click at [365, 35] on div at bounding box center [314, 142] width 628 height 284
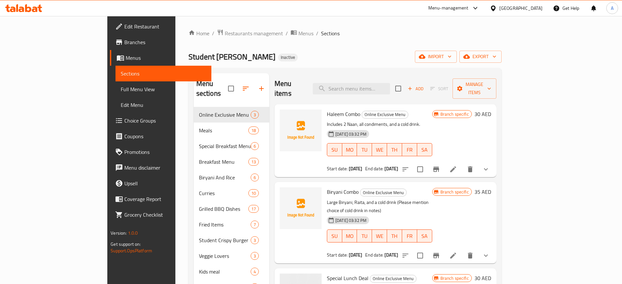
click at [110, 36] on link "Branches" at bounding box center [160, 42] width 101 height 16
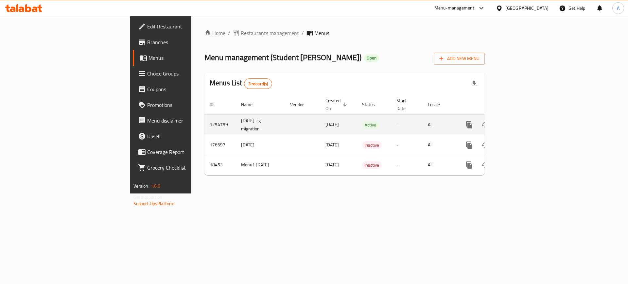
click at [521, 121] on icon "enhanced table" at bounding box center [517, 125] width 8 height 8
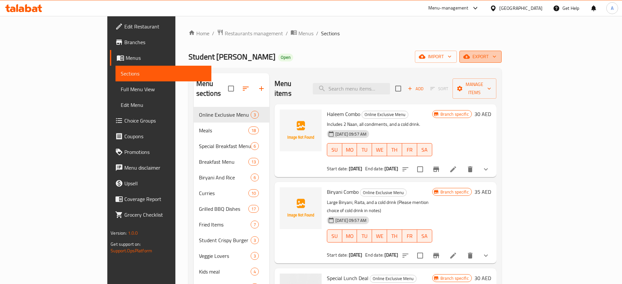
click at [496, 54] on span "export" at bounding box center [481, 57] width 32 height 8
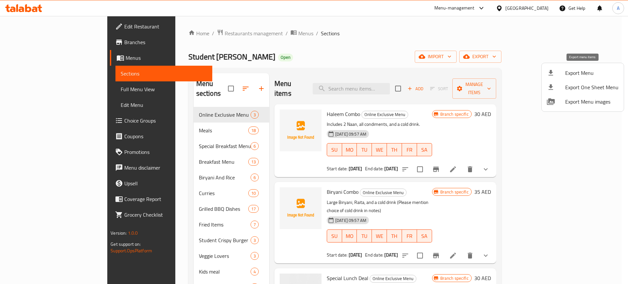
click at [571, 67] on li "Export Menu" at bounding box center [583, 73] width 82 height 14
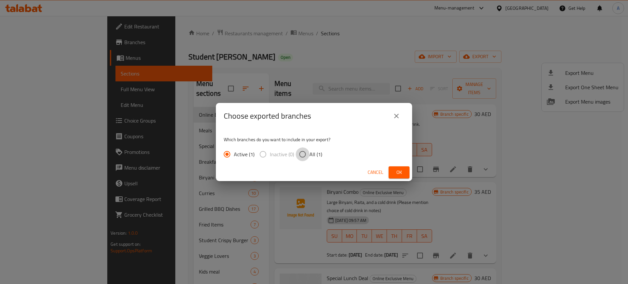
drag, startPoint x: 307, startPoint y: 155, endPoint x: 323, endPoint y: 157, distance: 15.9
click at [308, 155] on input "All (1)" at bounding box center [303, 155] width 14 height 14
radio input "true"
click at [403, 170] on span "Ok" at bounding box center [399, 173] width 10 height 8
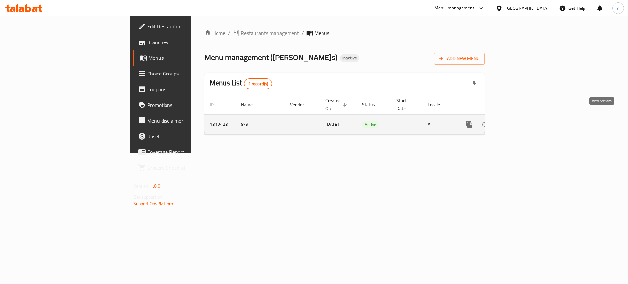
click at [524, 119] on link "enhanced table" at bounding box center [517, 125] width 16 height 16
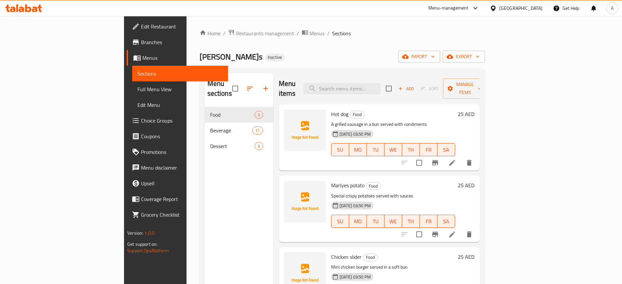
click at [137, 90] on span "Full Menu View" at bounding box center [179, 89] width 85 height 8
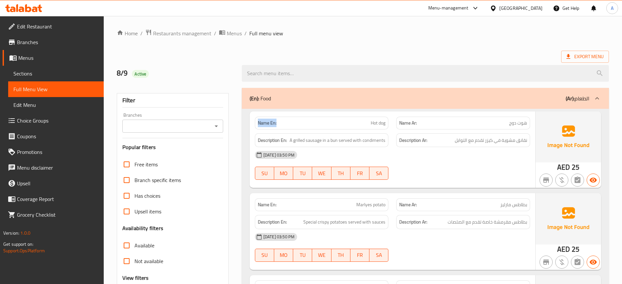
drag, startPoint x: 259, startPoint y: 123, endPoint x: 245, endPoint y: 123, distance: 14.1
click at [245, 123] on div "Name En: Hot dog Name Ar: هوت دوج Description En: A grilled sausage in a bun se…" at bounding box center [425, 237] width 367 height 256
copy strong "Name En:"
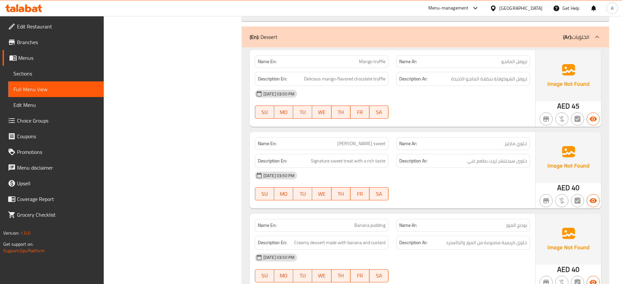
scroll to position [1322, 0]
